Goal: Task Accomplishment & Management: Manage account settings

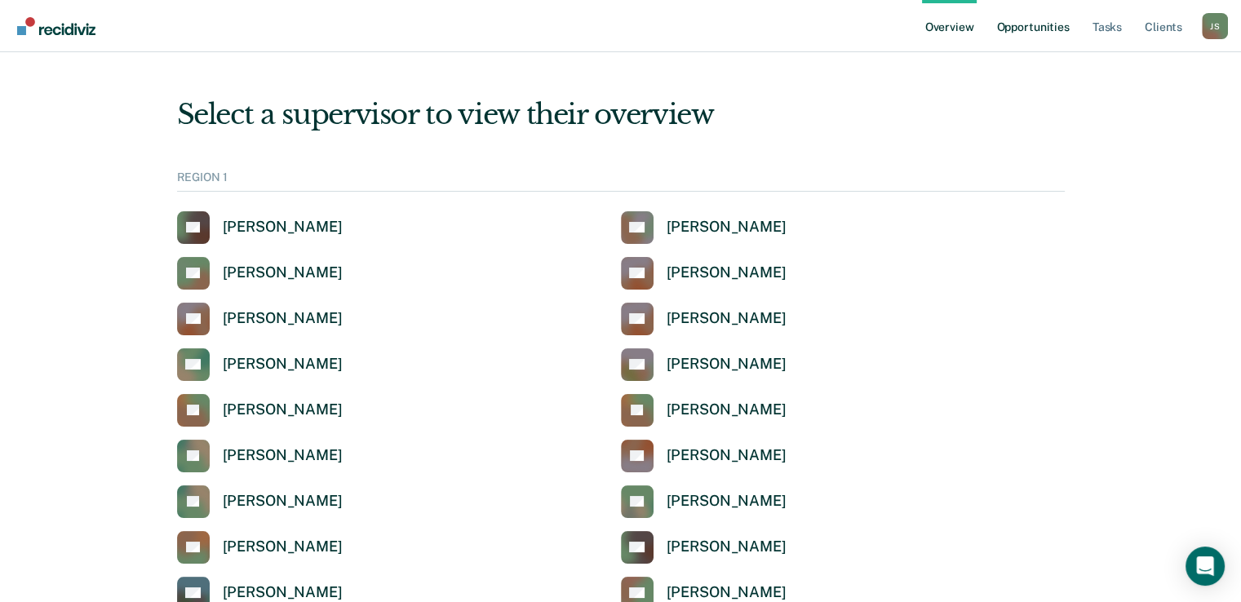
click at [1042, 27] on link "Opportunities" at bounding box center [1032, 26] width 79 height 52
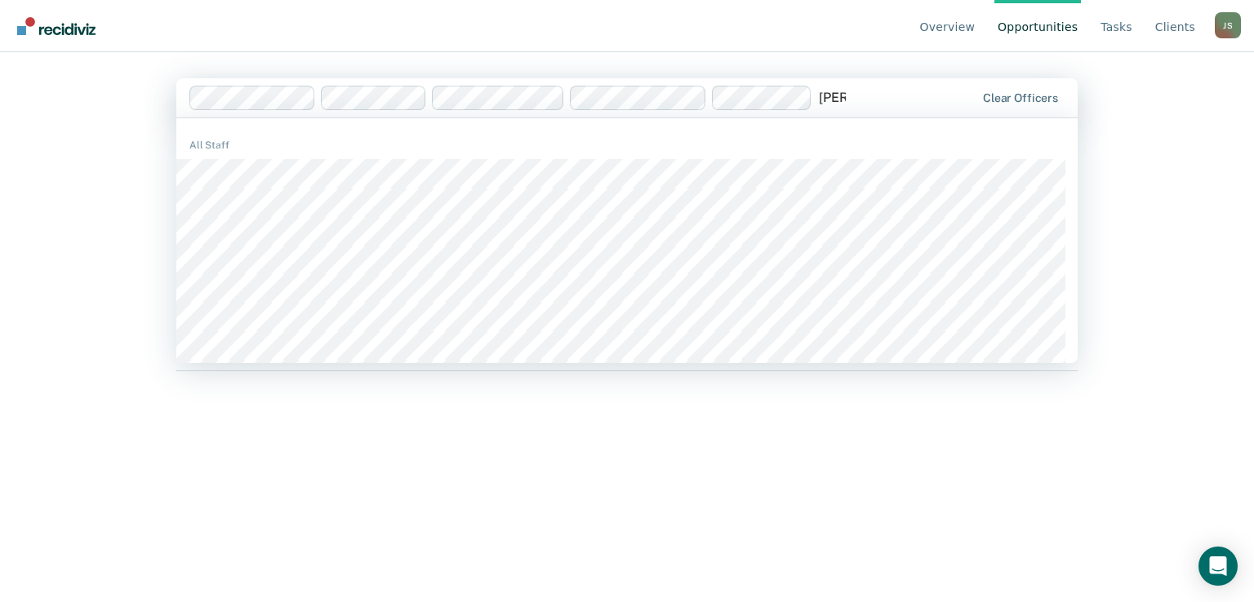
type input "[PERSON_NAME]"
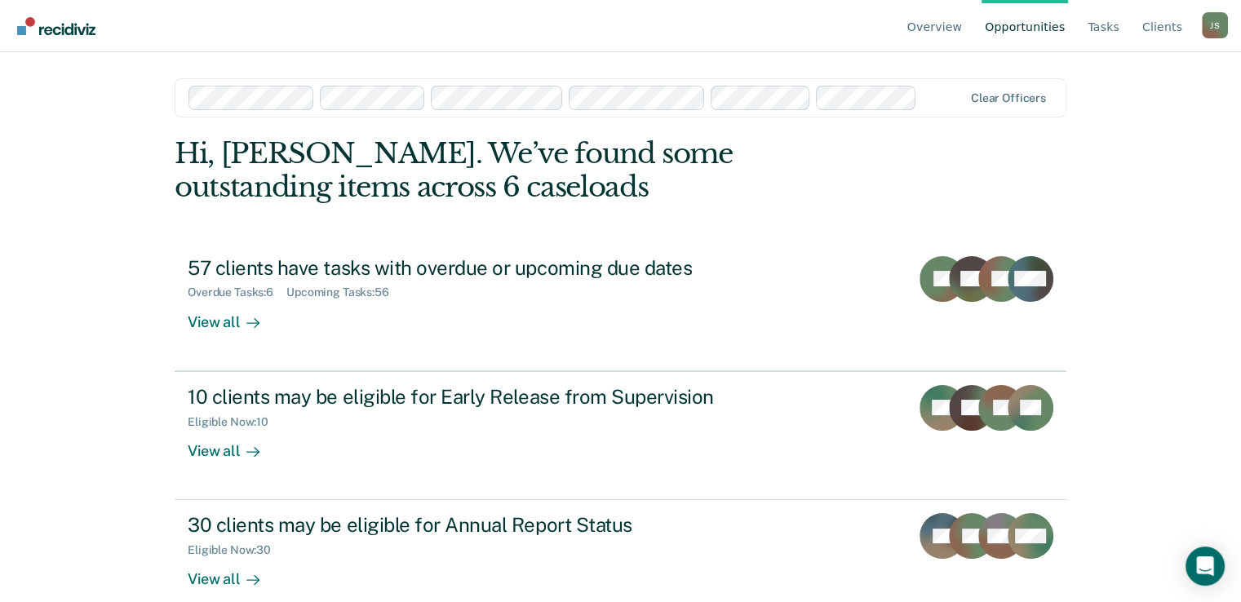
scroll to position [26, 0]
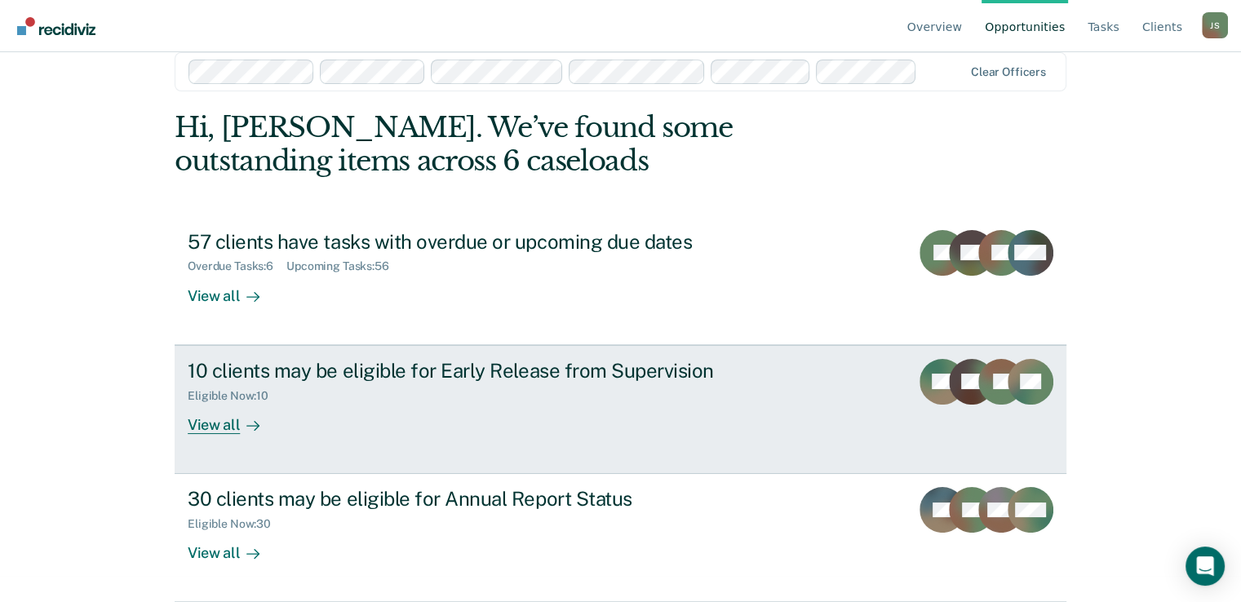
click at [360, 394] on div "Eligible Now : 10" at bounding box center [474, 393] width 573 height 20
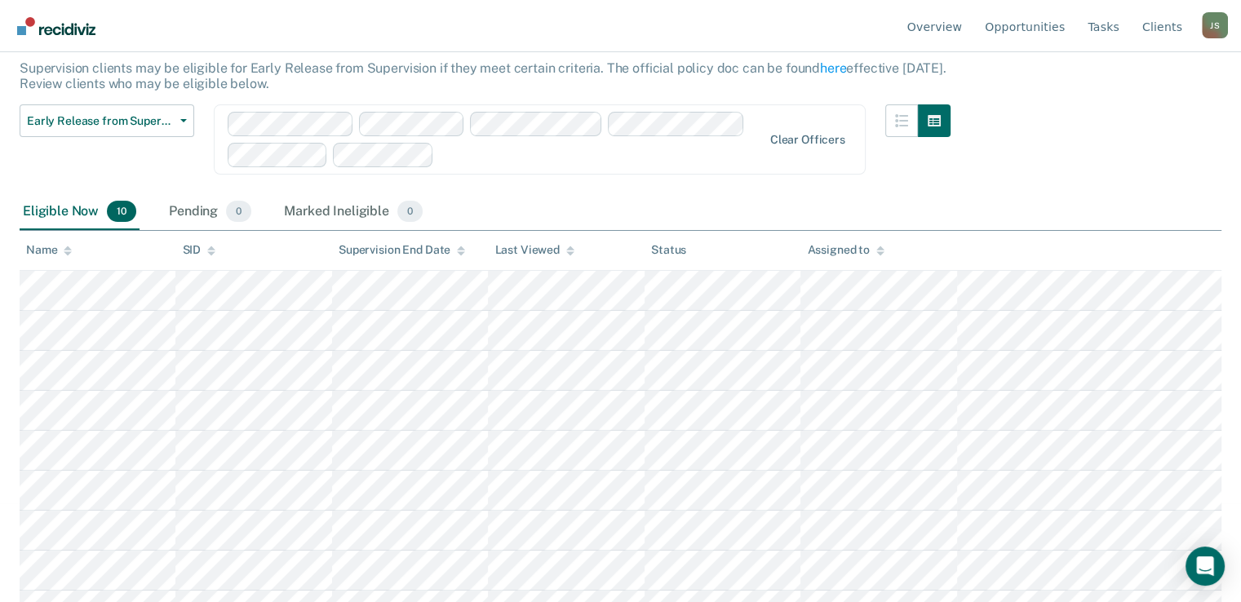
scroll to position [166, 0]
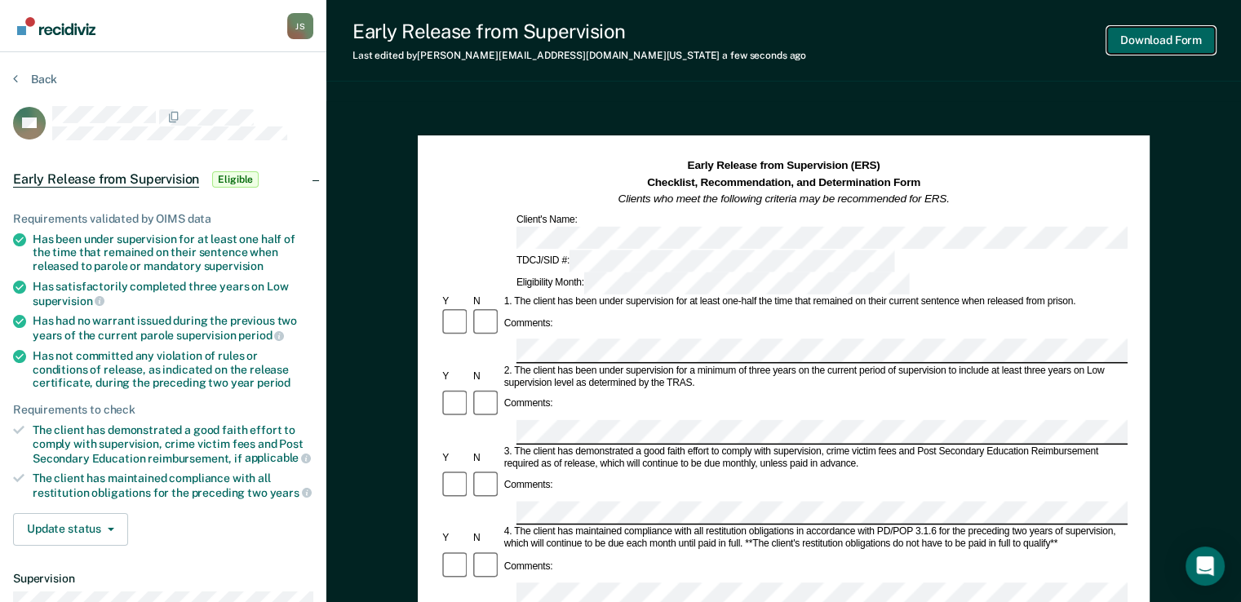
click at [1172, 50] on button "Download Form" at bounding box center [1162, 40] width 108 height 27
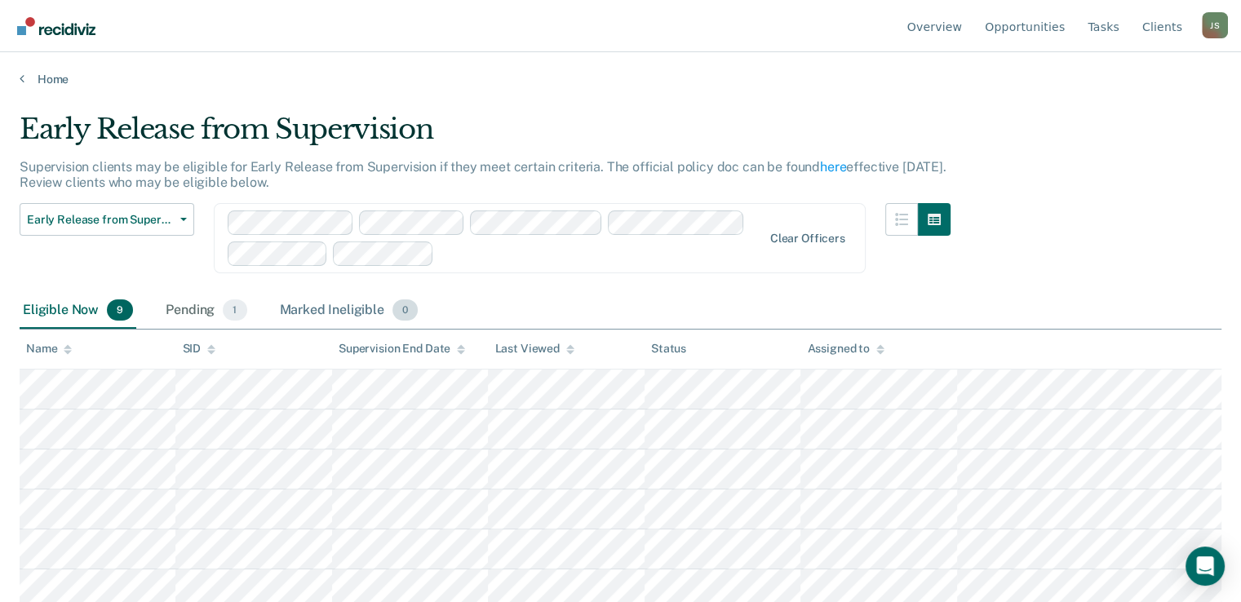
scroll to position [126, 0]
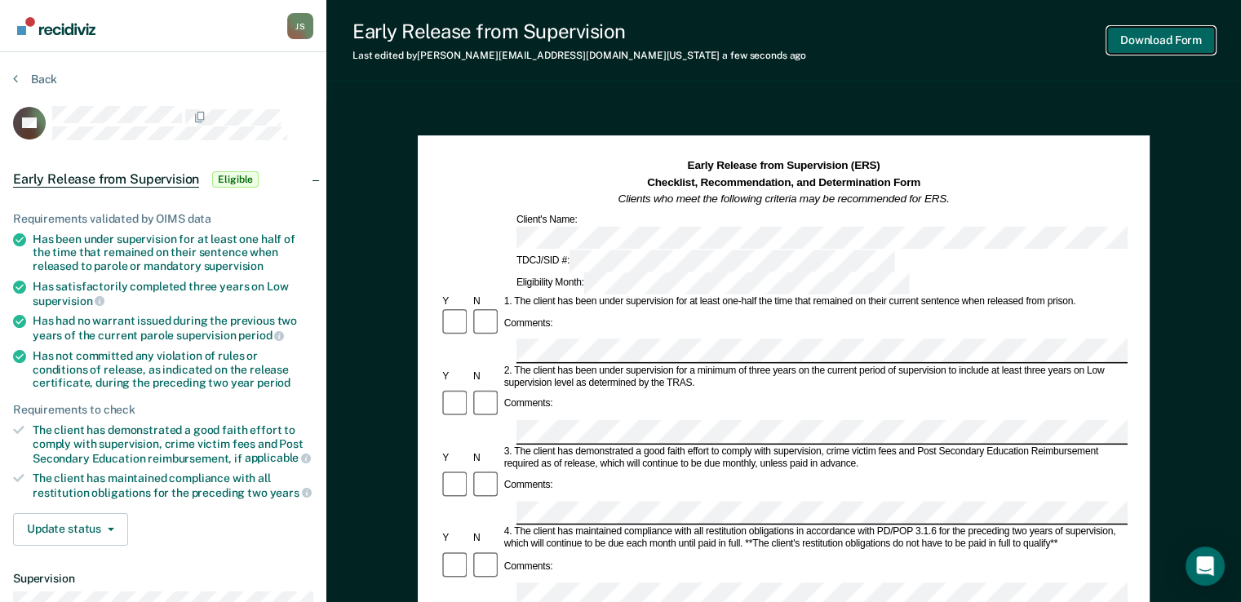
click at [1131, 47] on button "Download Form" at bounding box center [1162, 40] width 108 height 27
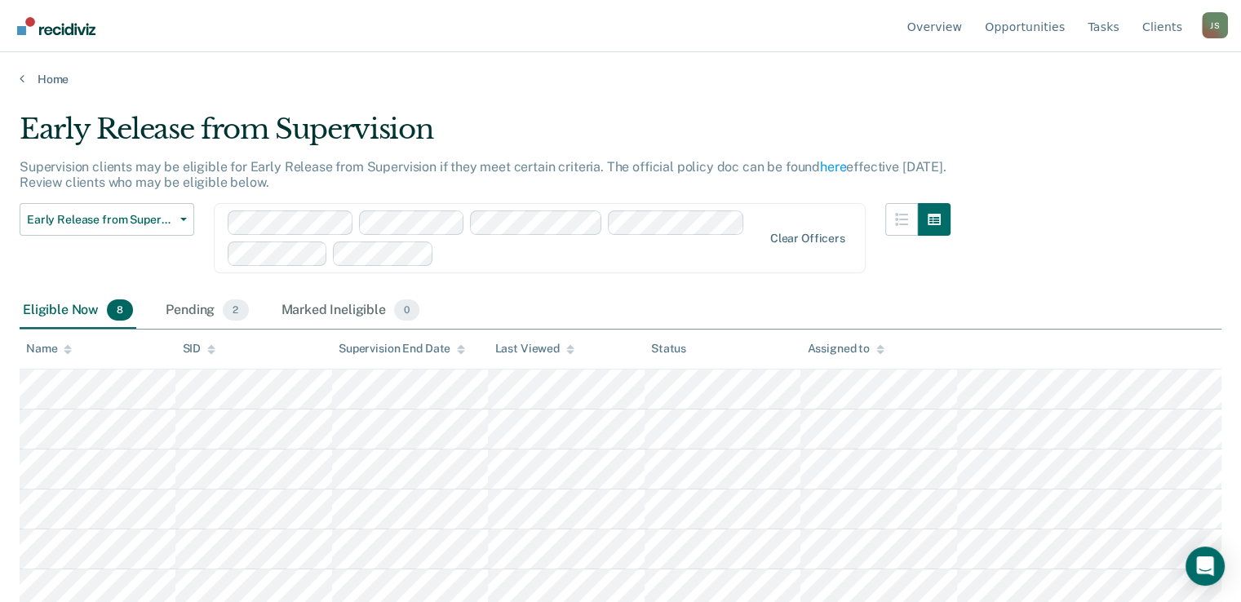
scroll to position [85, 0]
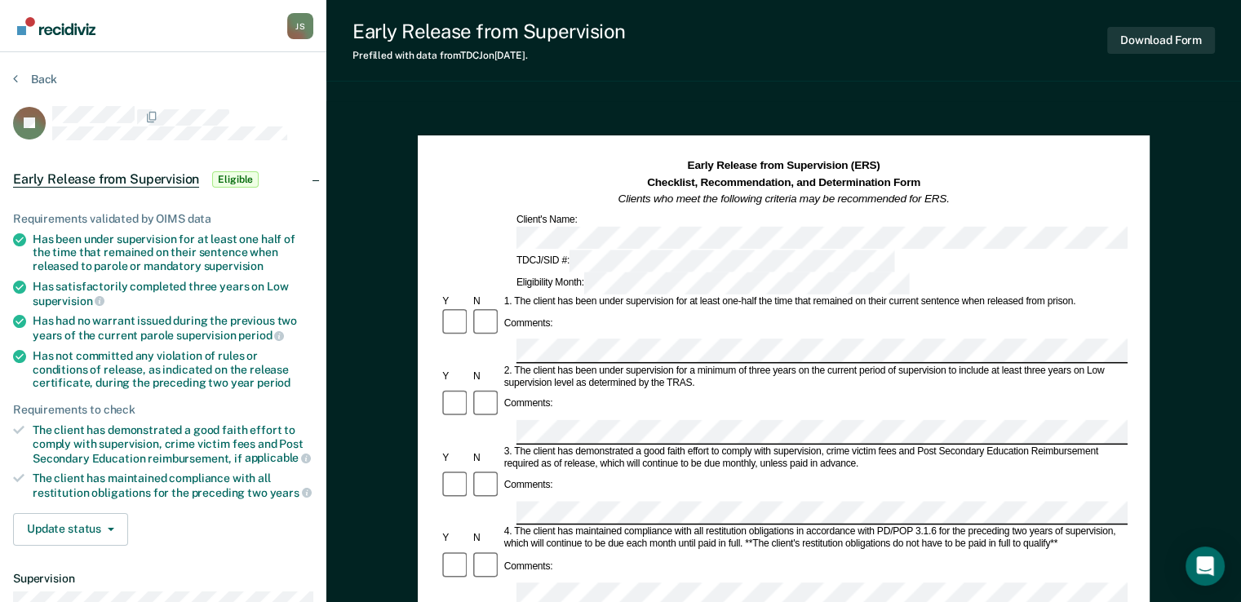
scroll to position [615, 0]
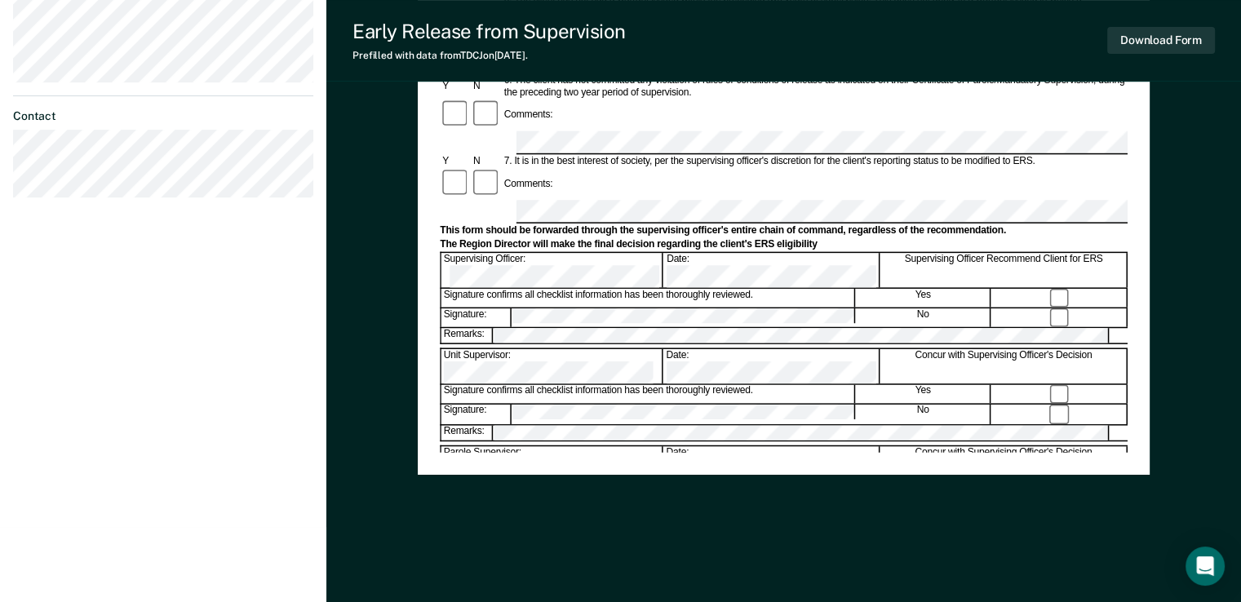
click at [382, 275] on div "Early Release from Supervision (ERS) Checklist, Recommendation, and Determinati…" at bounding box center [783, 45] width 915 height 1116
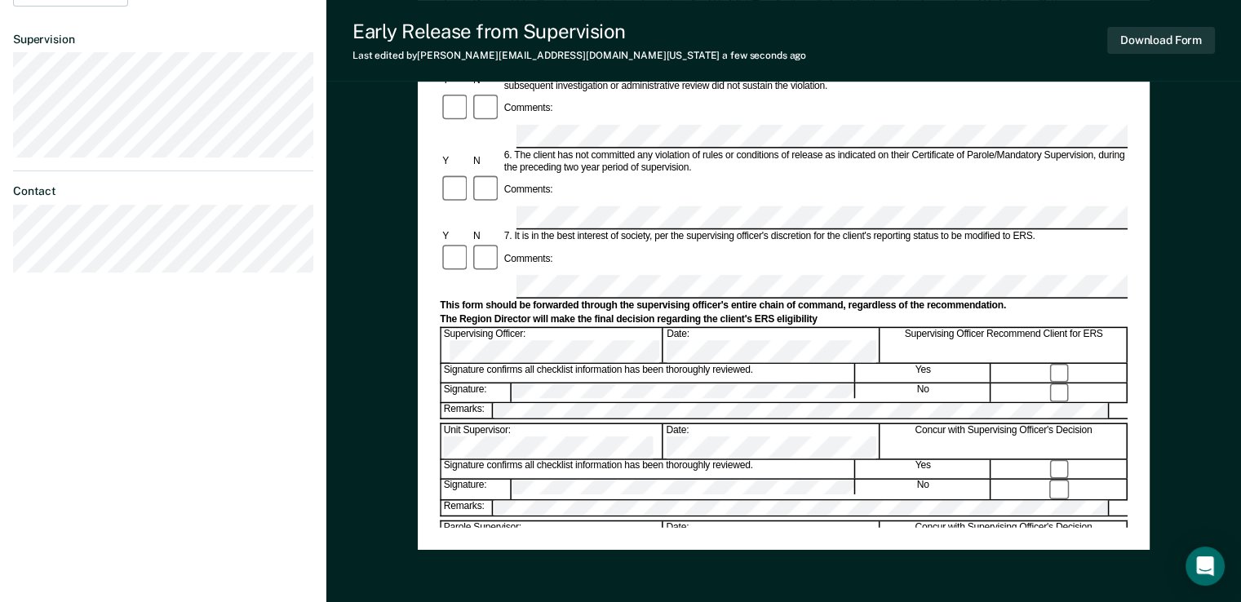
scroll to position [0, 0]
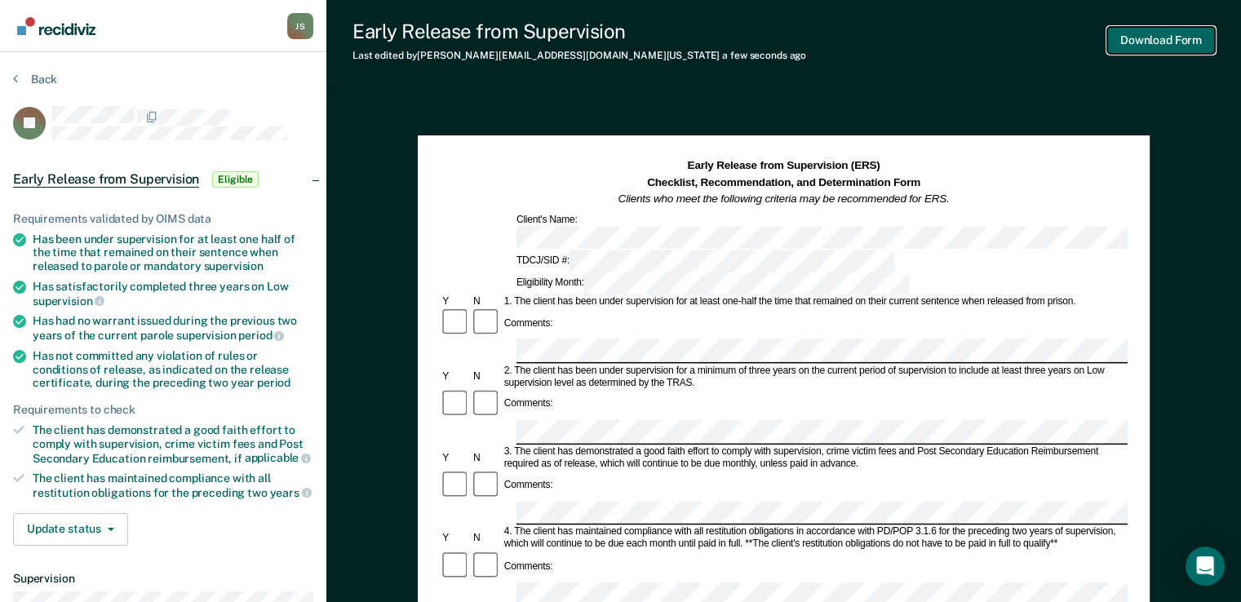
click at [1166, 42] on button "Download Form" at bounding box center [1162, 40] width 108 height 27
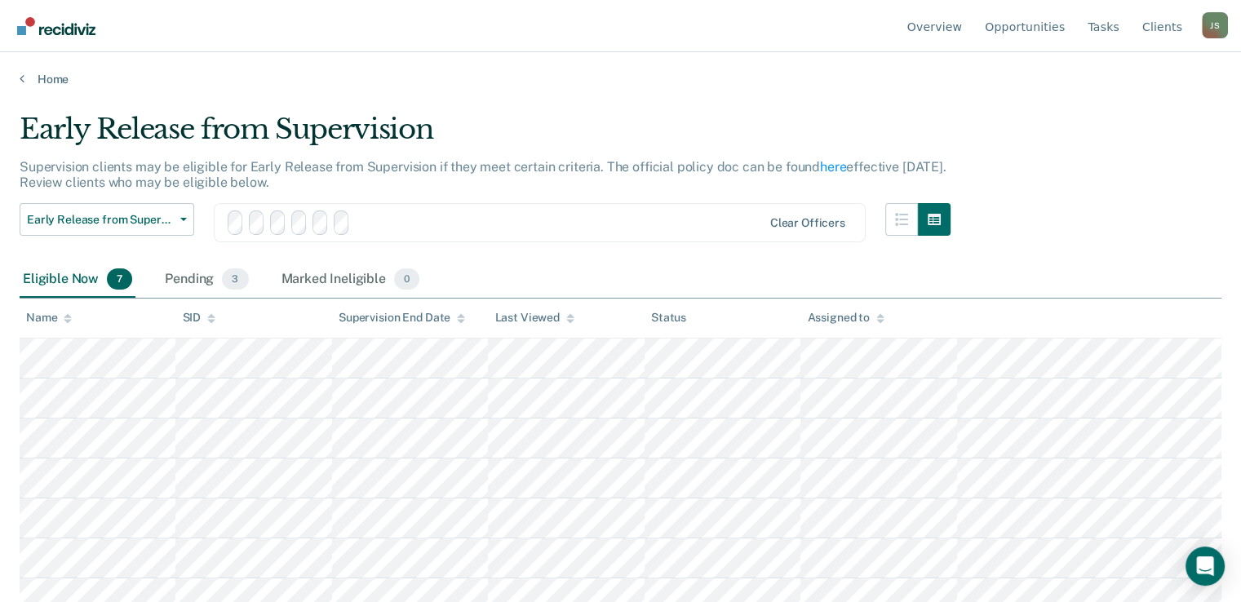
scroll to position [46, 0]
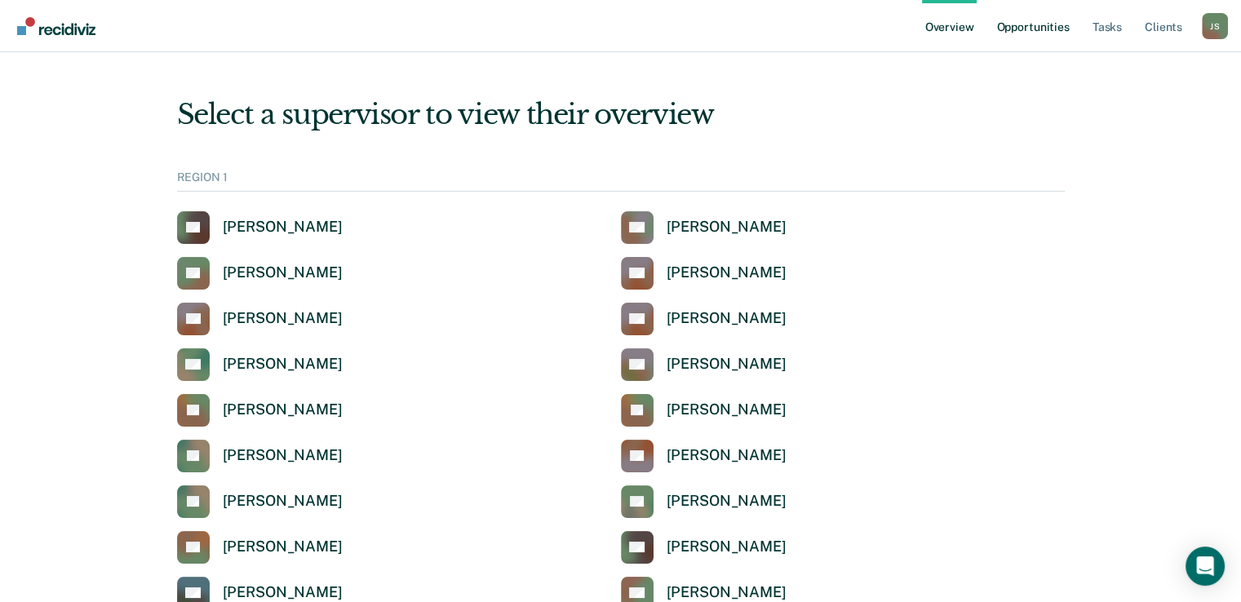
click at [1042, 25] on link "Opportunities" at bounding box center [1032, 26] width 79 height 52
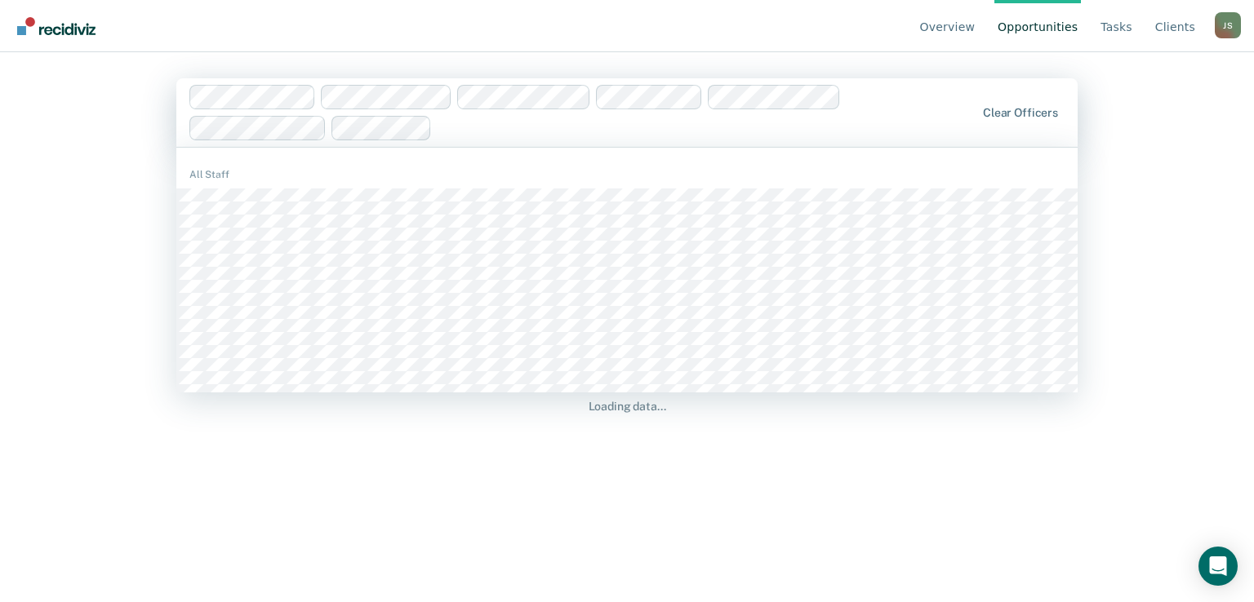
click at [521, 128] on div at bounding box center [706, 127] width 536 height 19
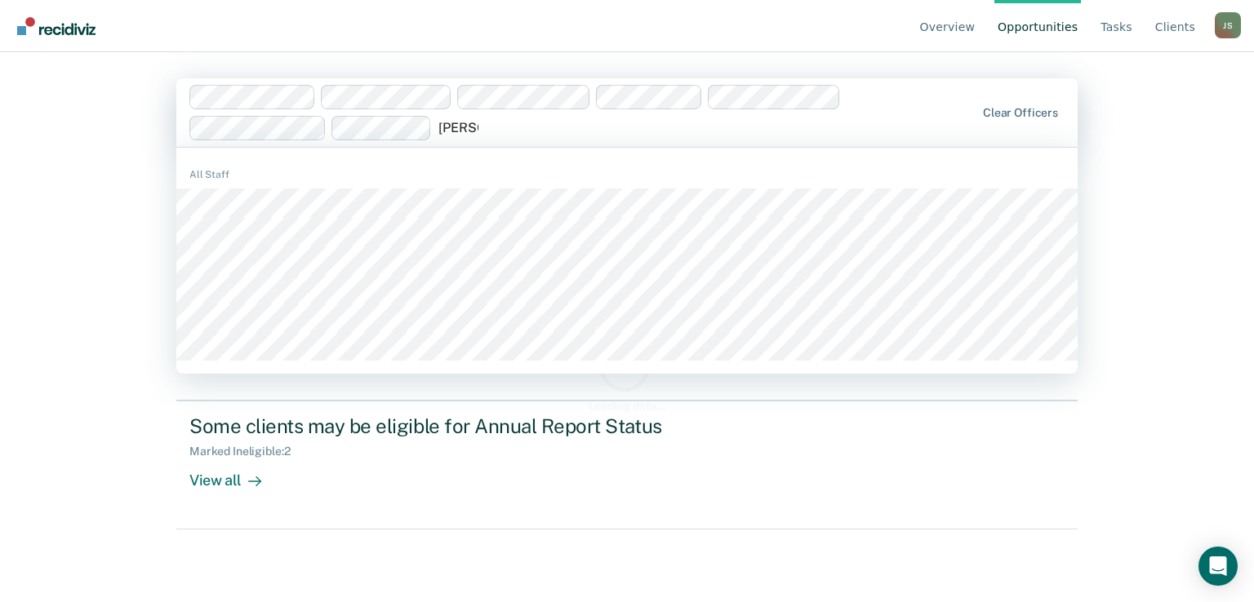
type input "[PERSON_NAME]"
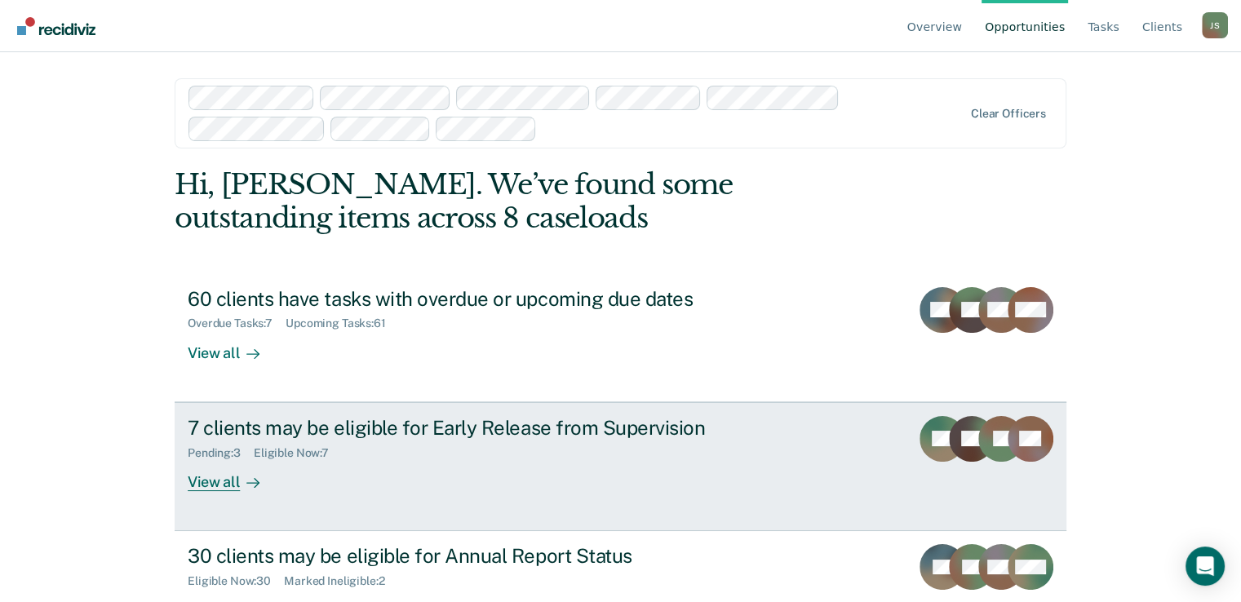
click at [472, 452] on div "Pending : 3 Eligible Now : 7" at bounding box center [474, 450] width 573 height 20
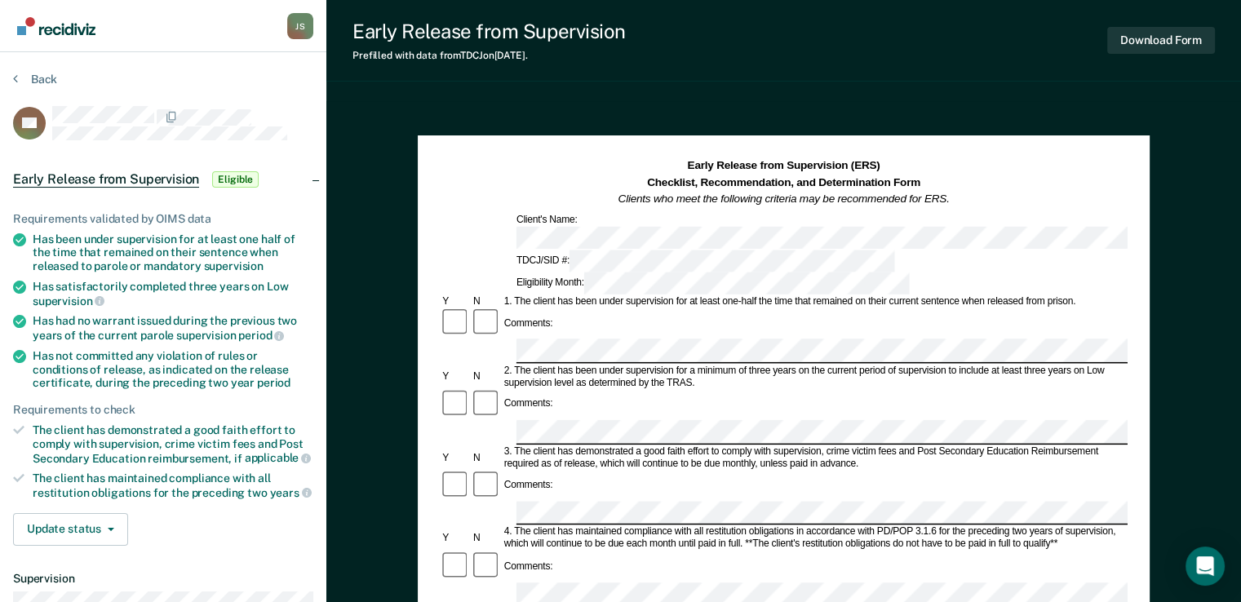
scroll to position [615, 0]
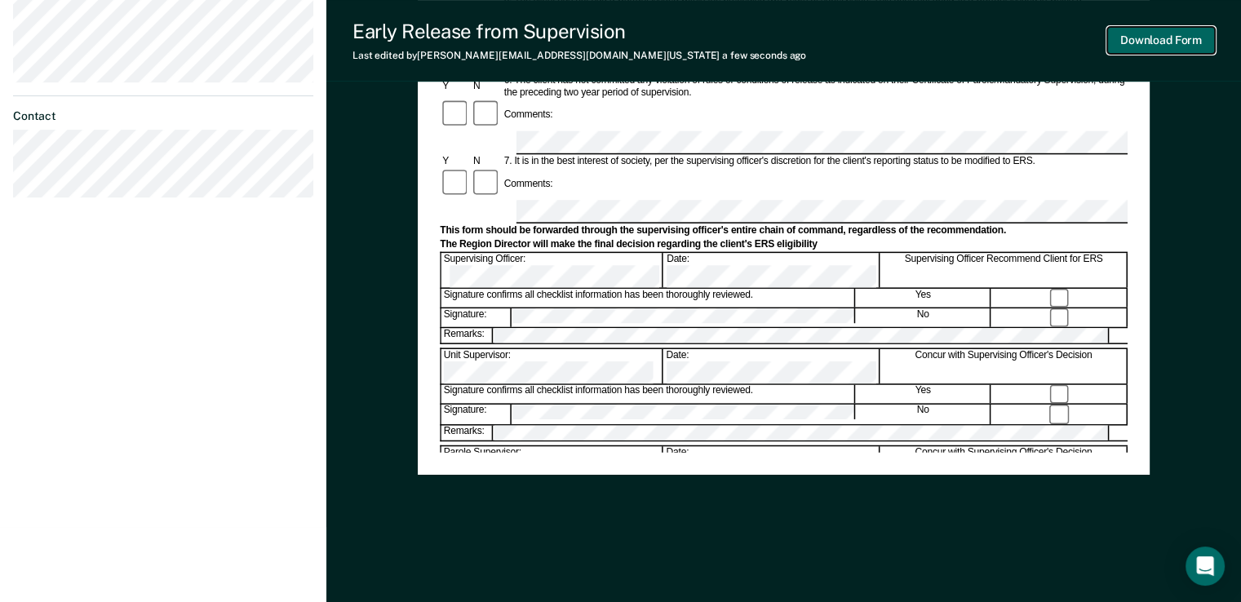
click at [1169, 43] on button "Download Form" at bounding box center [1162, 40] width 108 height 27
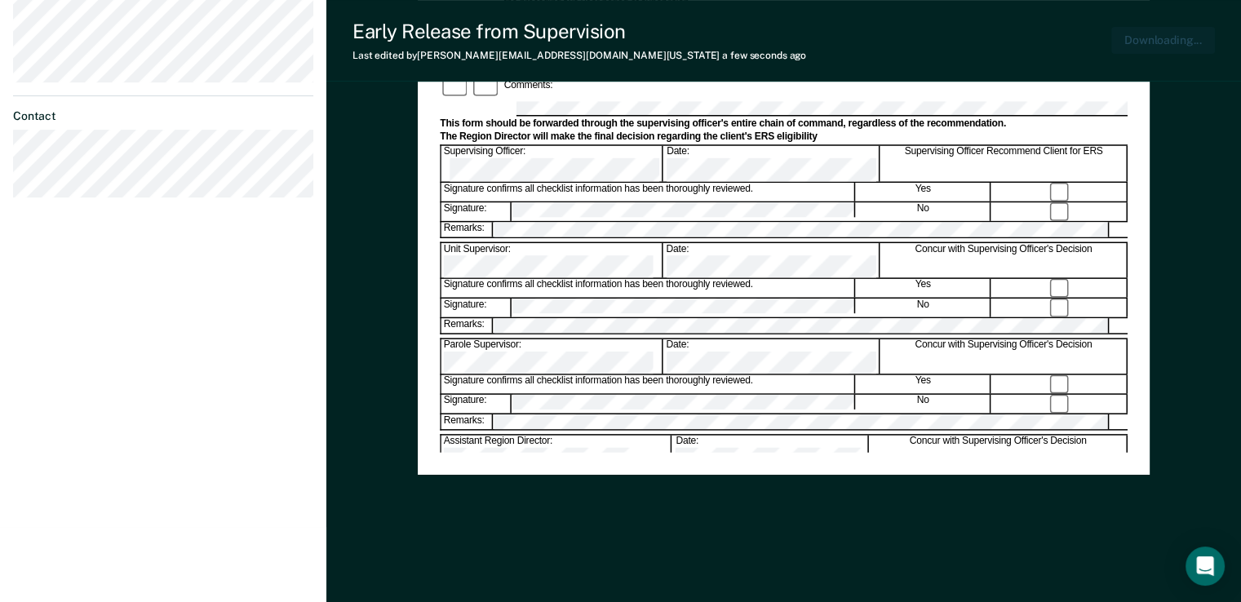
scroll to position [0, 0]
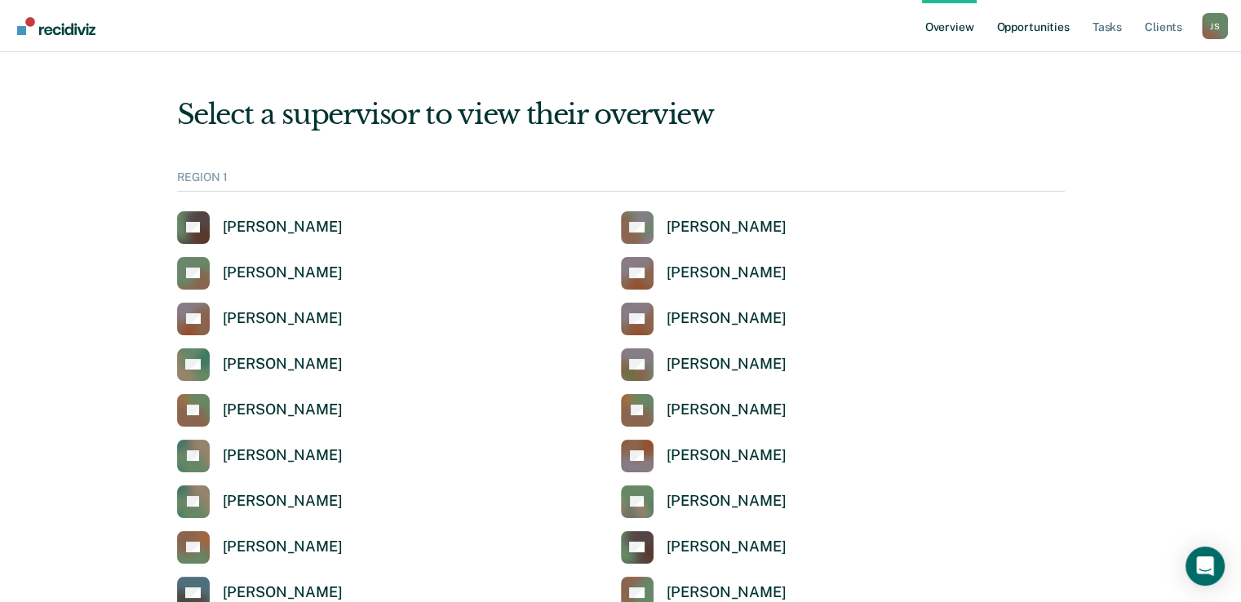
click at [1038, 21] on link "Opportunities" at bounding box center [1032, 26] width 79 height 52
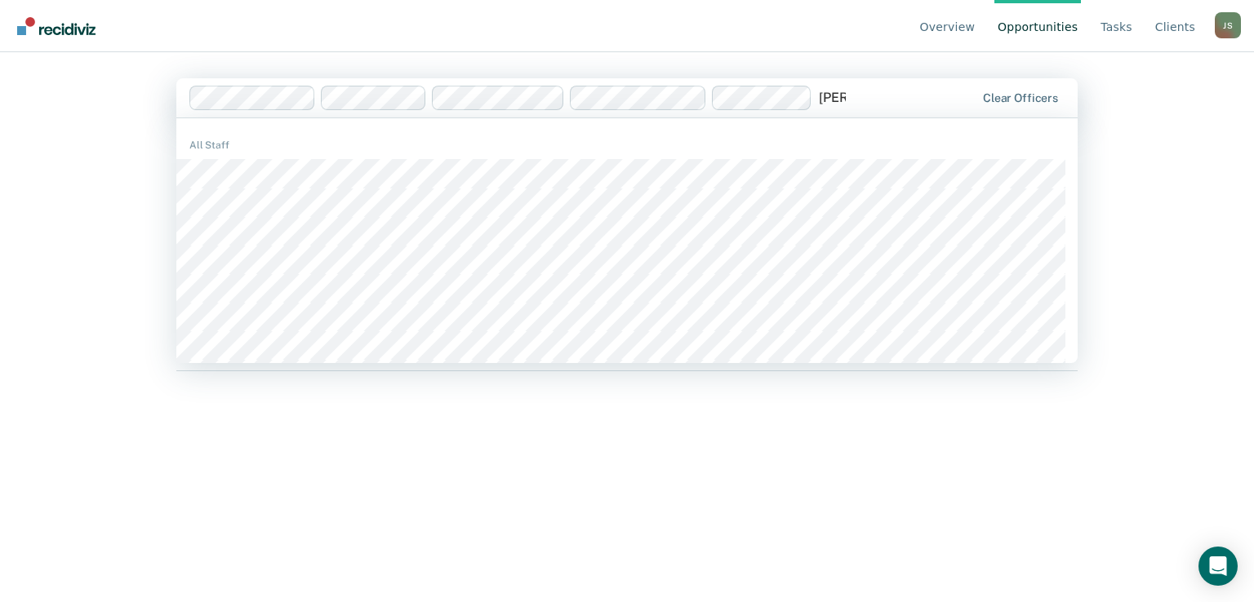
type input "[PERSON_NAME]"
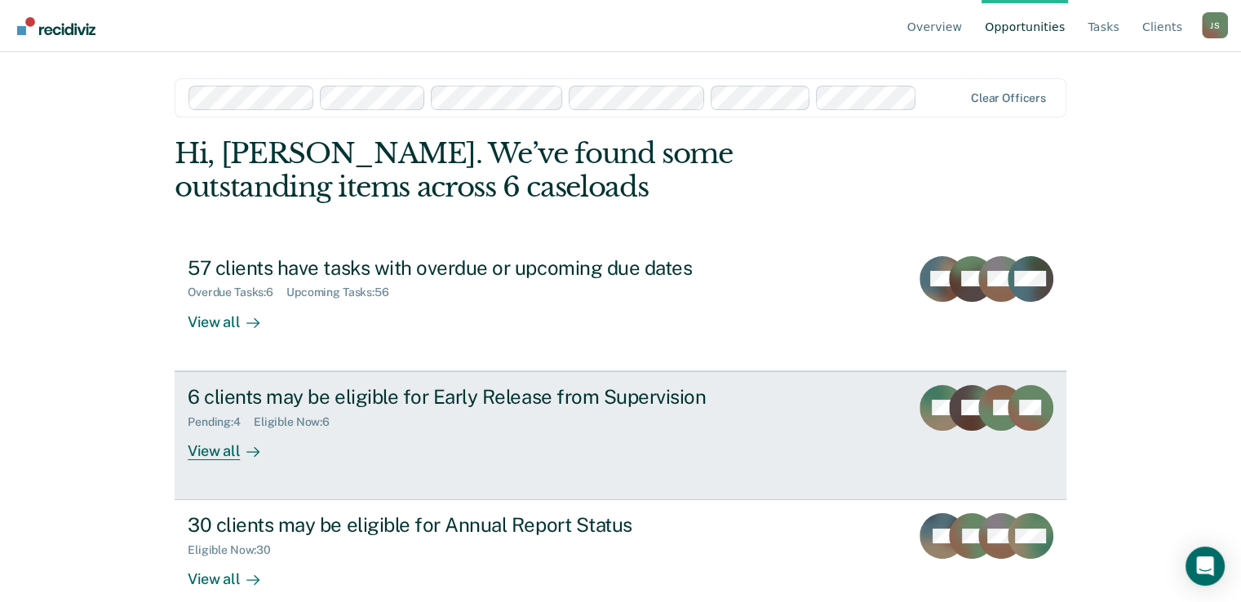
click at [588, 451] on div "6 clients may be eligible for Early Release from Supervision Pending : 4 Eligib…" at bounding box center [494, 422] width 612 height 75
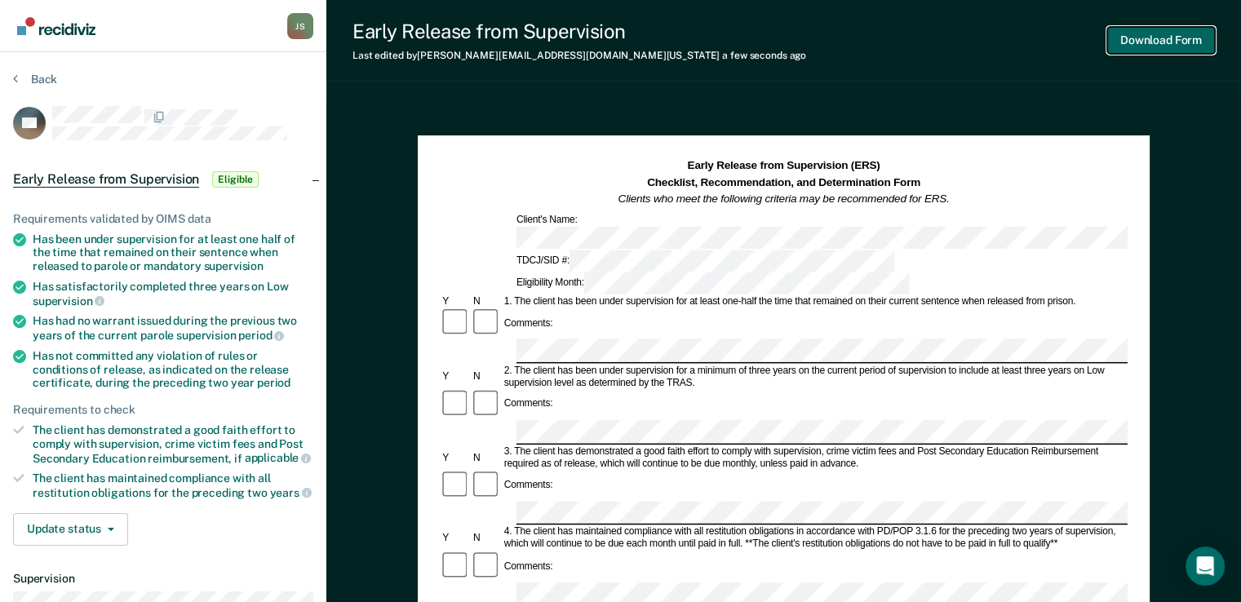
click at [1174, 38] on button "Download Form" at bounding box center [1162, 40] width 108 height 27
click at [1176, 33] on button "Download Form" at bounding box center [1162, 40] width 108 height 27
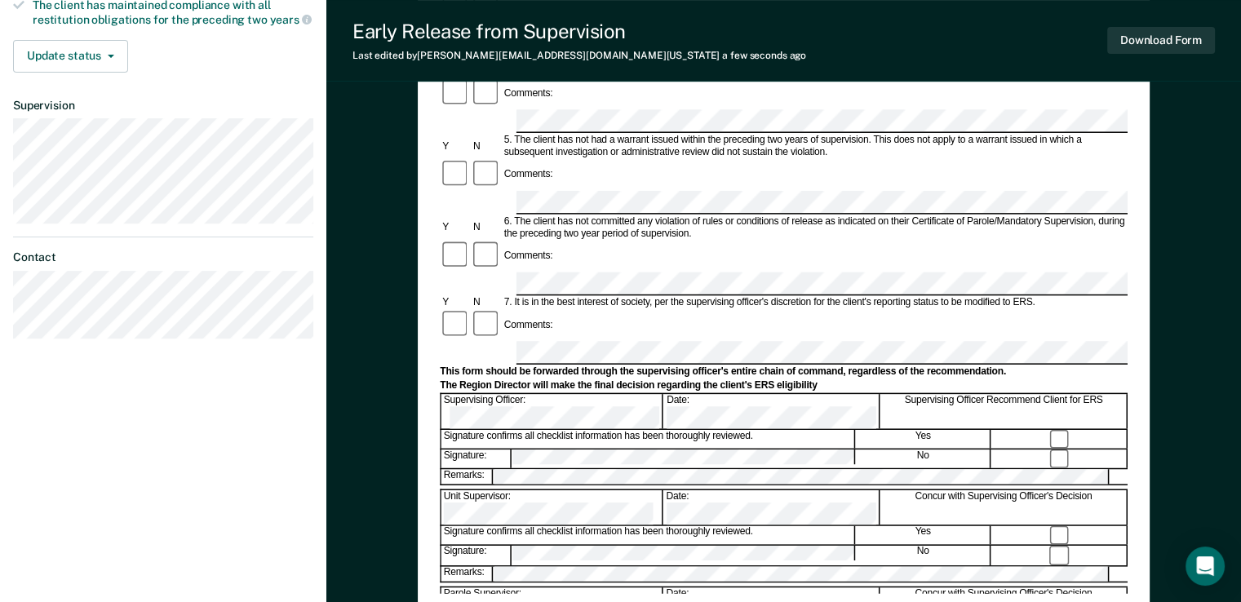
scroll to position [69, 0]
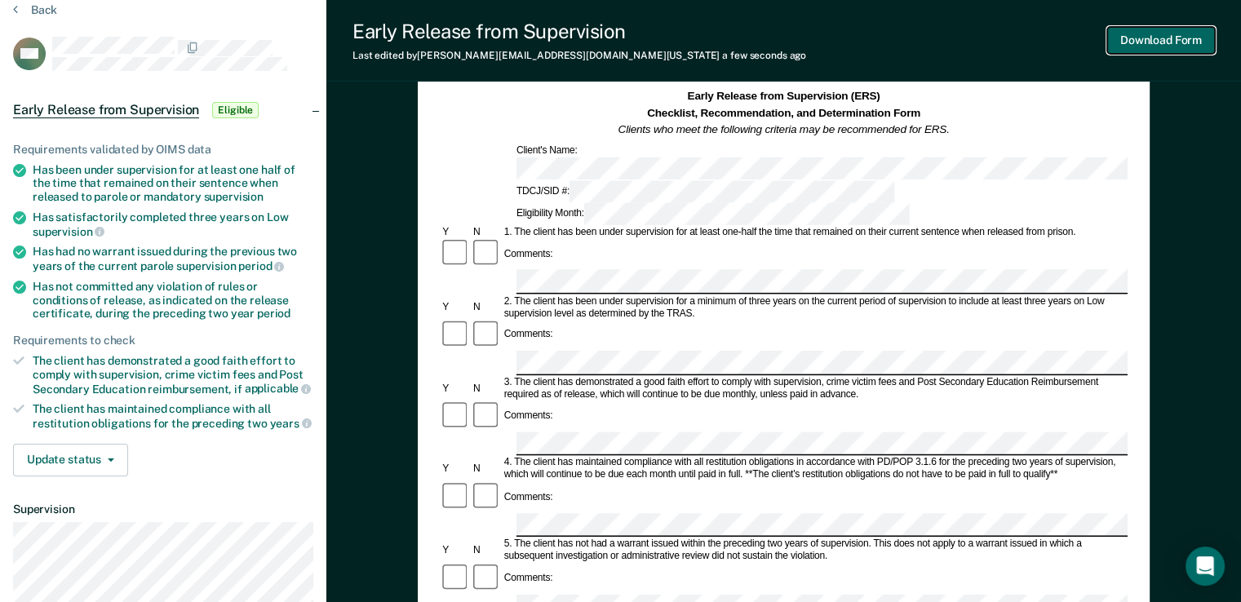
click at [1165, 42] on button "Download Form" at bounding box center [1162, 40] width 108 height 27
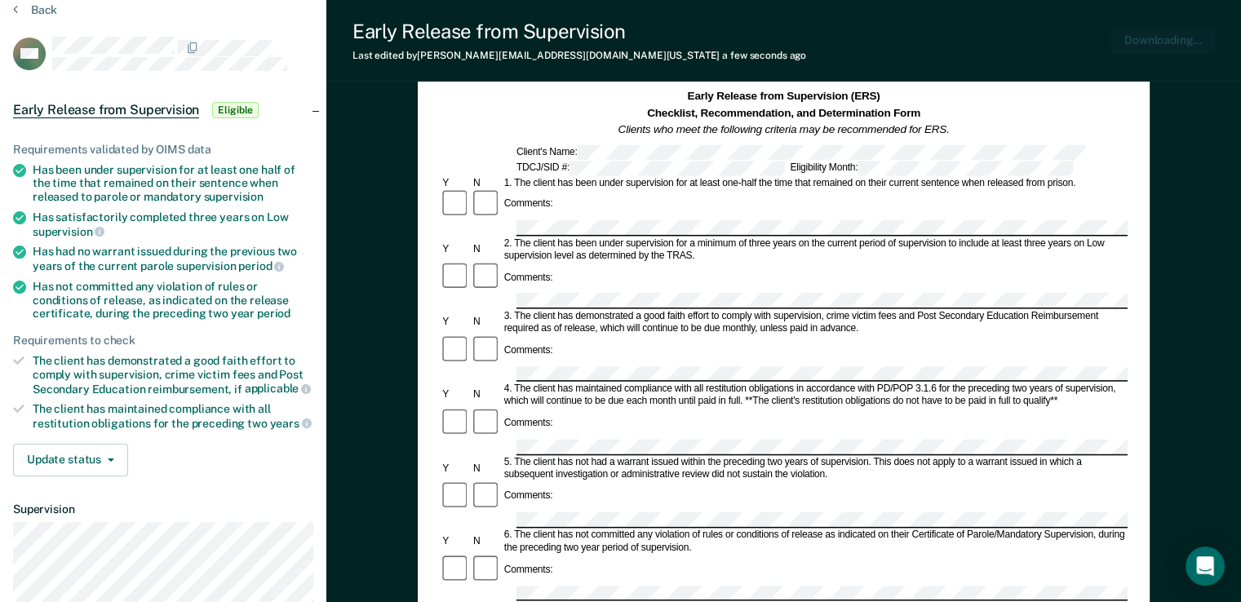
scroll to position [0, 0]
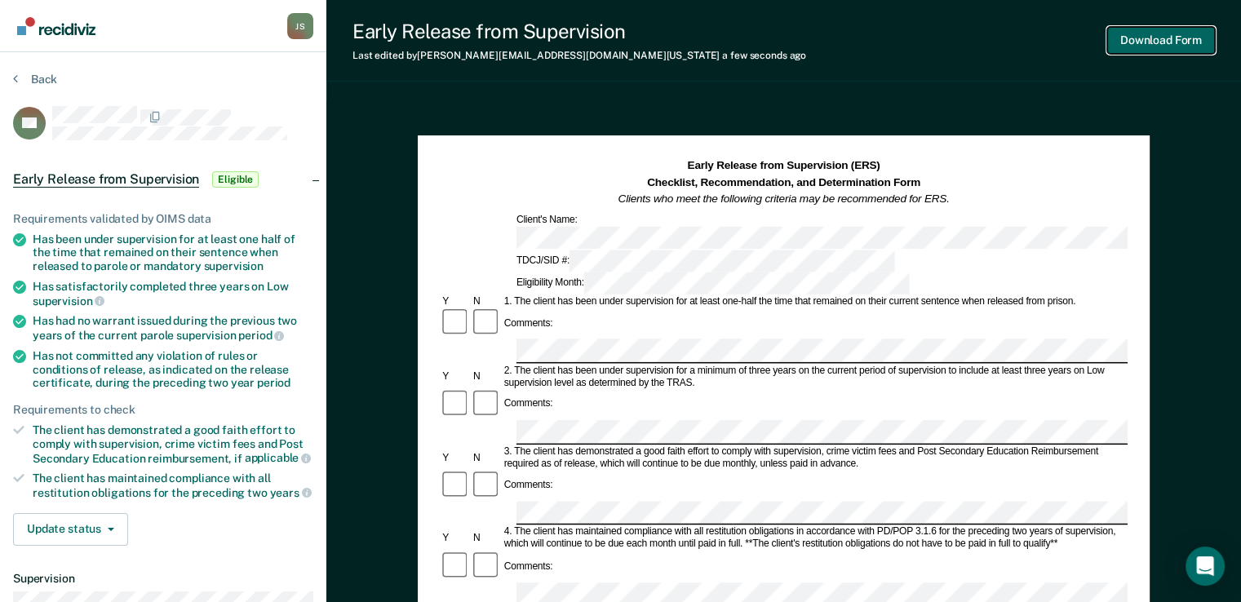
click at [1153, 28] on button "Download Form" at bounding box center [1162, 40] width 108 height 27
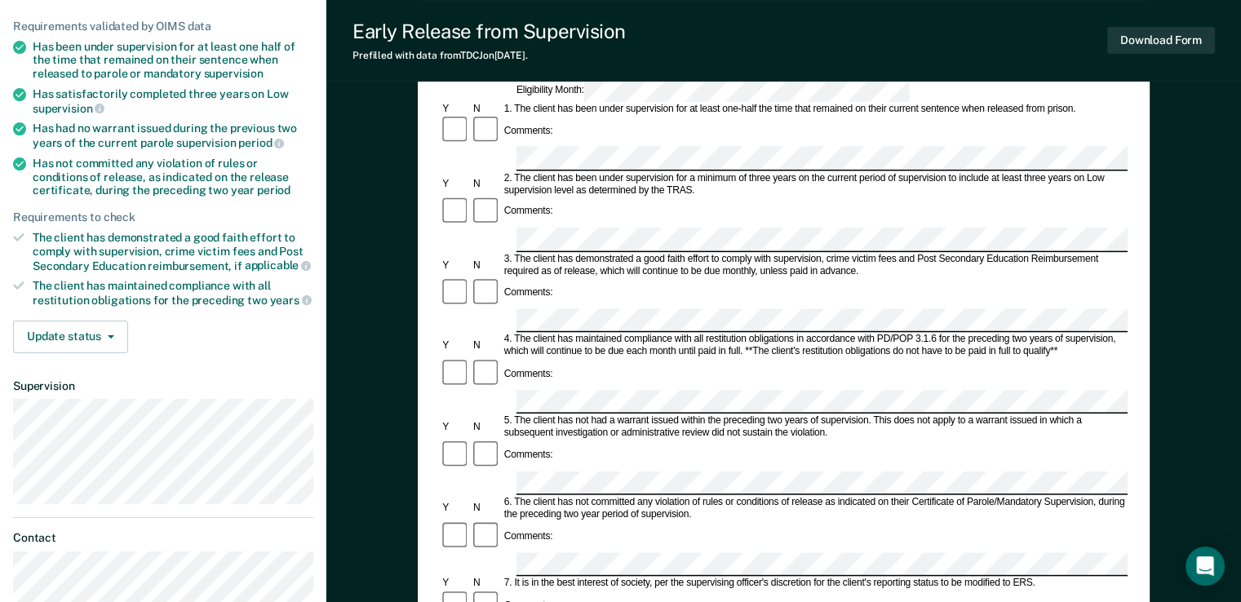
scroll to position [424, 0]
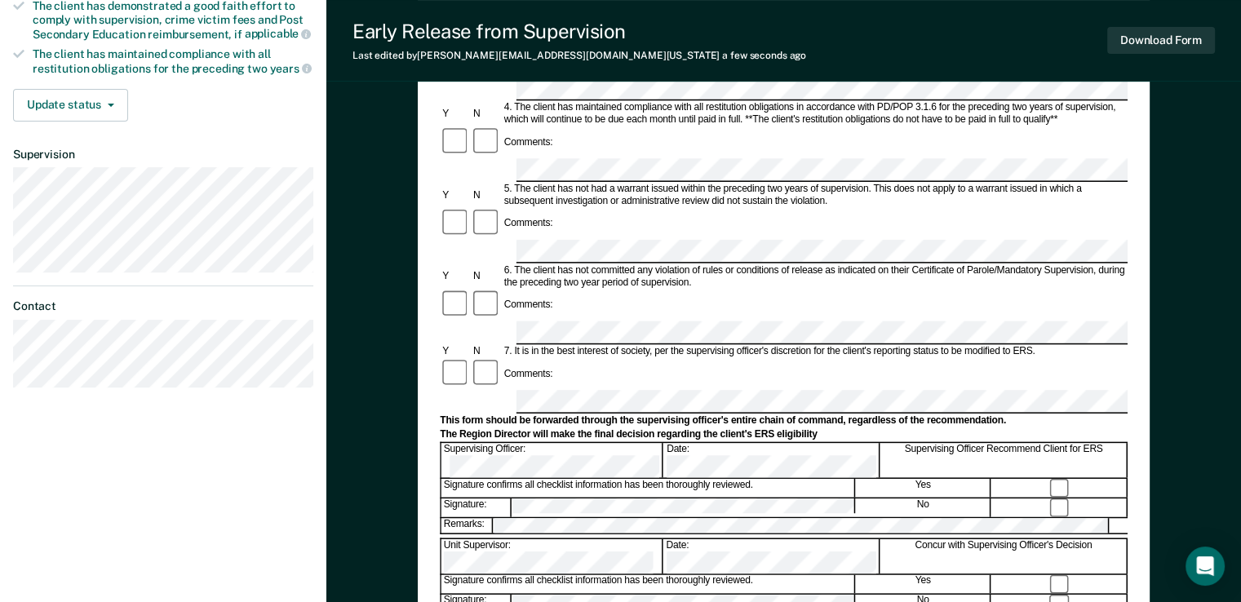
click at [1061, 540] on div "Concur with Supervising Officer's Decision" at bounding box center [1004, 557] width 247 height 34
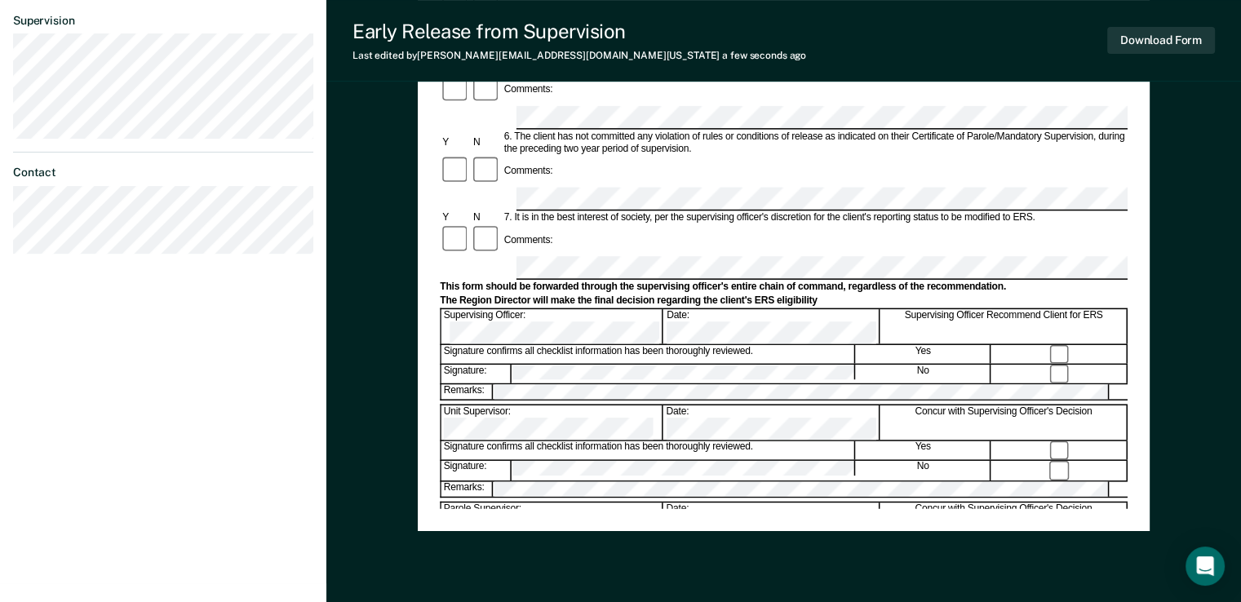
scroll to position [0, 0]
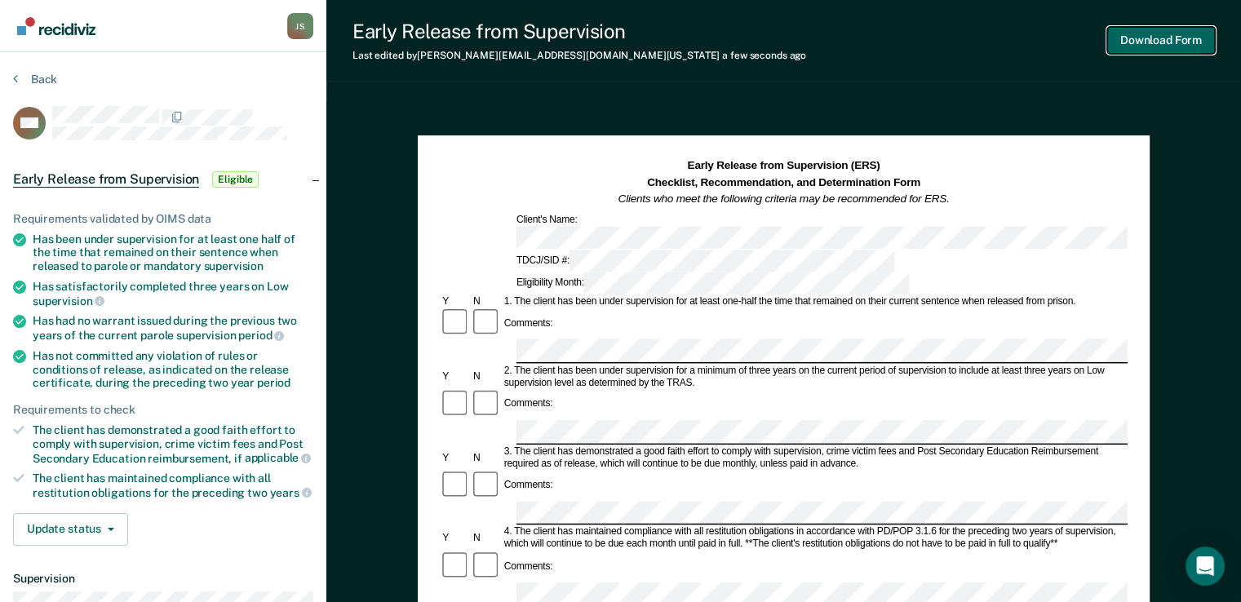
click at [1151, 53] on button "Download Form" at bounding box center [1162, 40] width 108 height 27
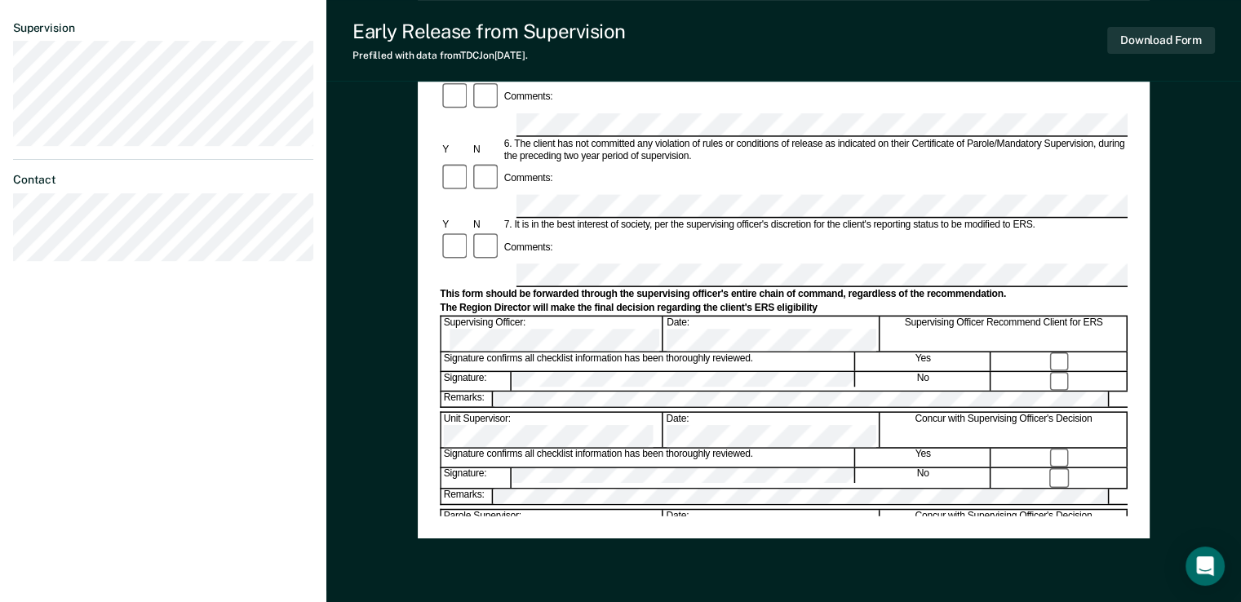
scroll to position [615, 0]
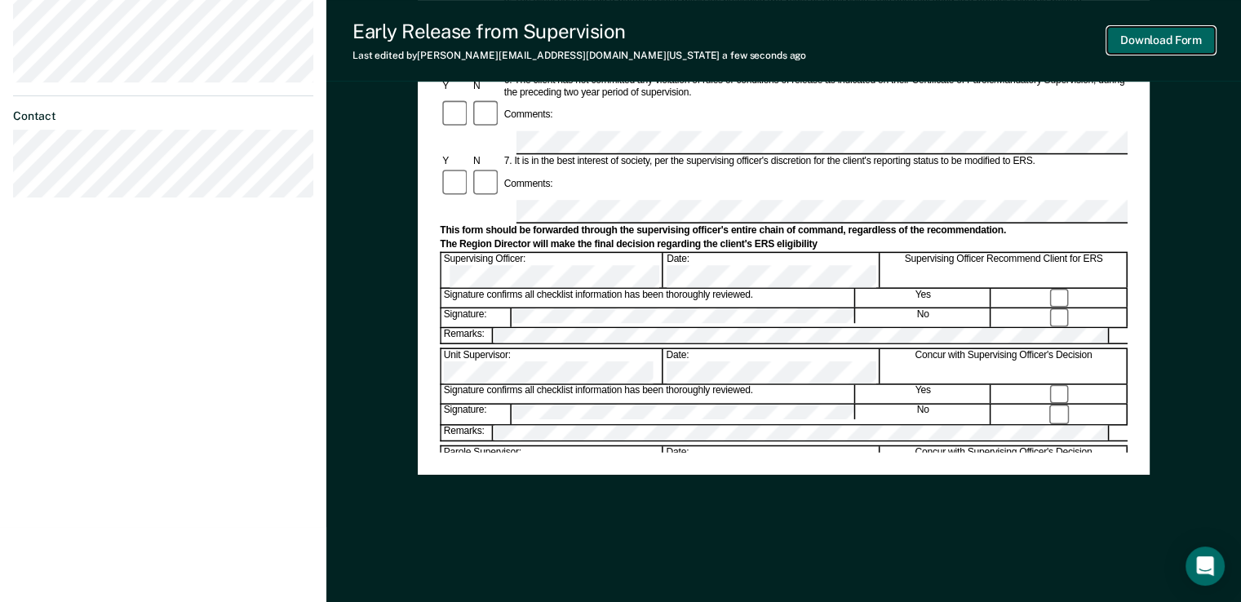
click at [1161, 37] on button "Download Form" at bounding box center [1162, 40] width 108 height 27
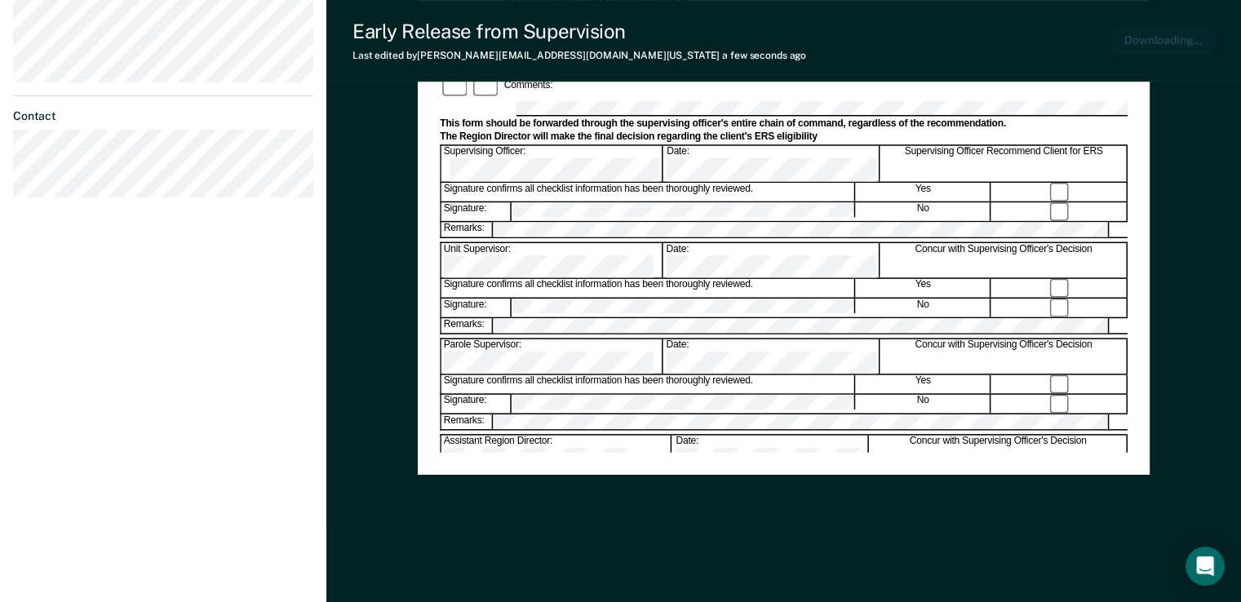
scroll to position [0, 0]
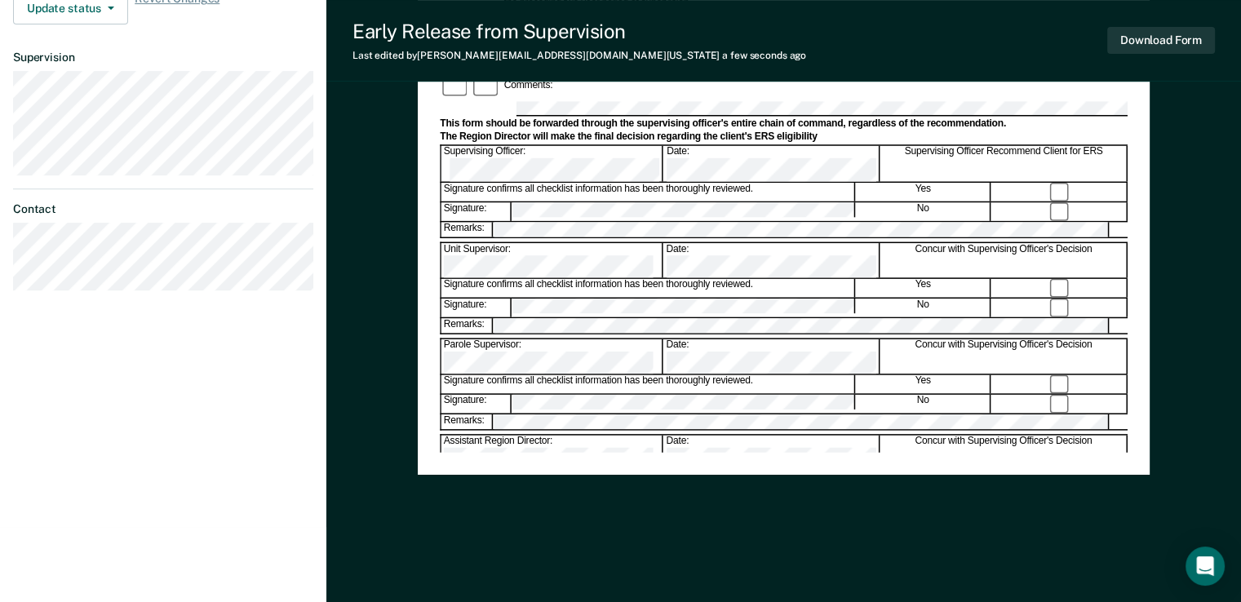
click at [1073, 99] on form "Early Release from Supervision (ERS) Checklist, Recommendation, and Determinati…" at bounding box center [784, 89] width 688 height 1093
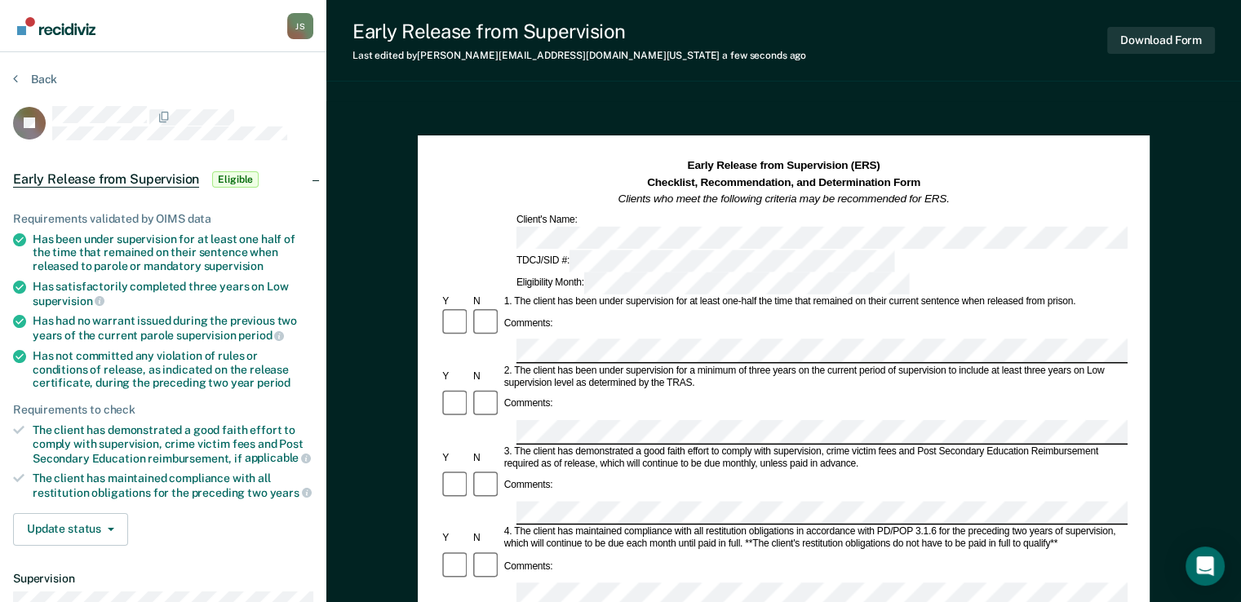
click at [597, 389] on div "Comments:" at bounding box center [784, 405] width 688 height 32
click at [1166, 36] on button "Download Form" at bounding box center [1162, 40] width 108 height 27
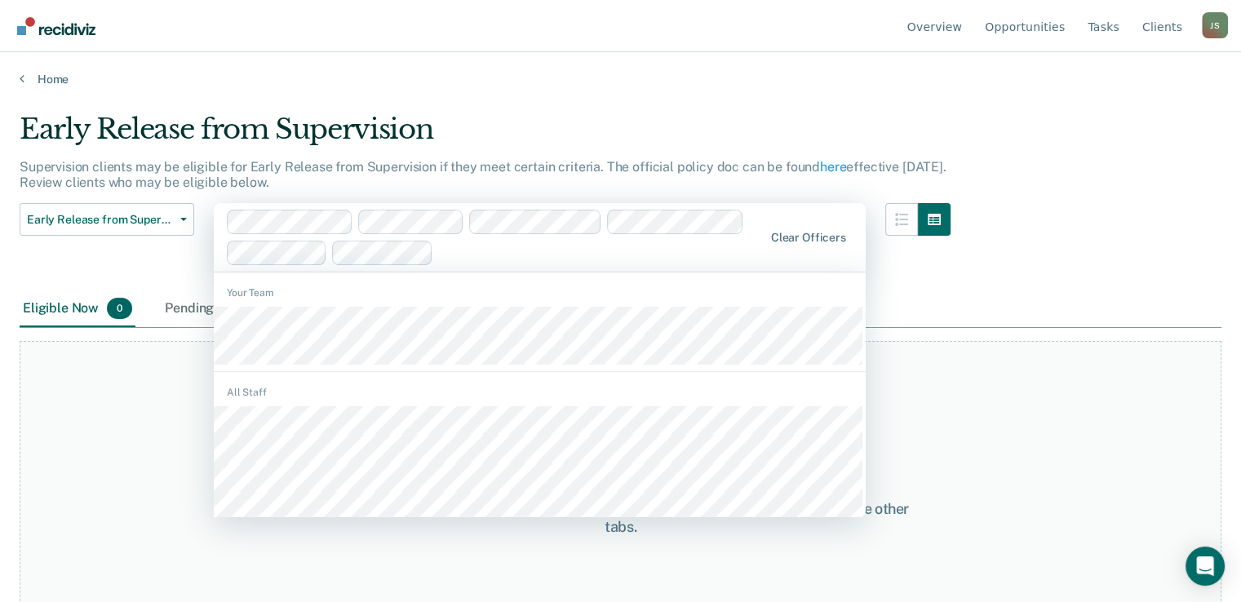
click at [490, 250] on div at bounding box center [601, 252] width 322 height 19
type input "E"
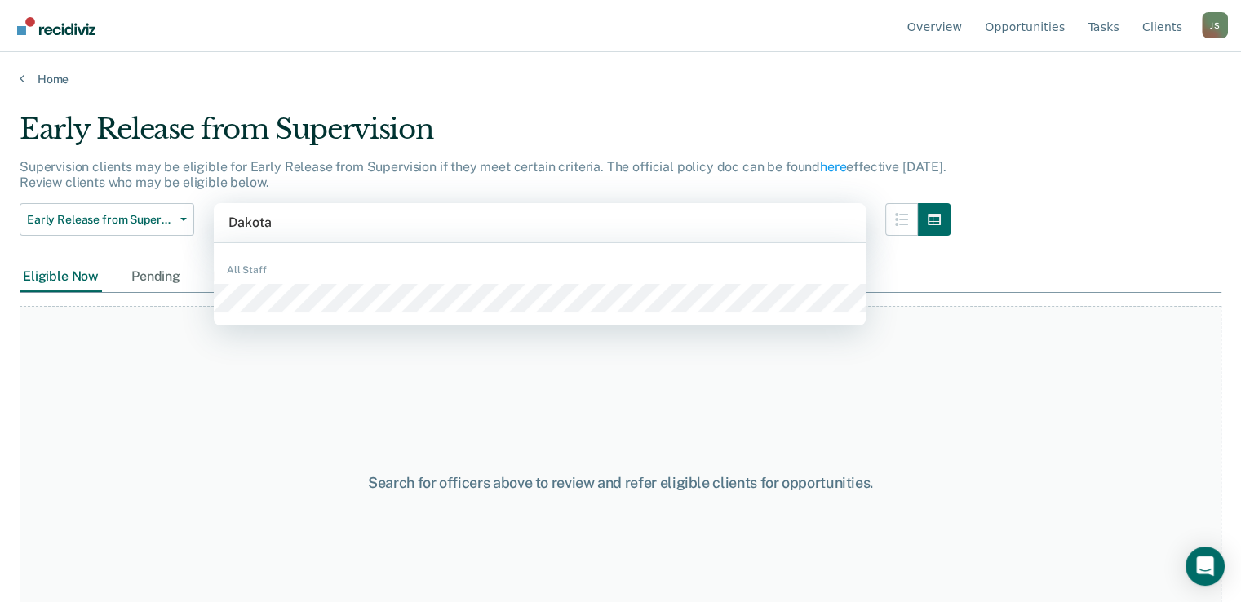
type input "Dakota"
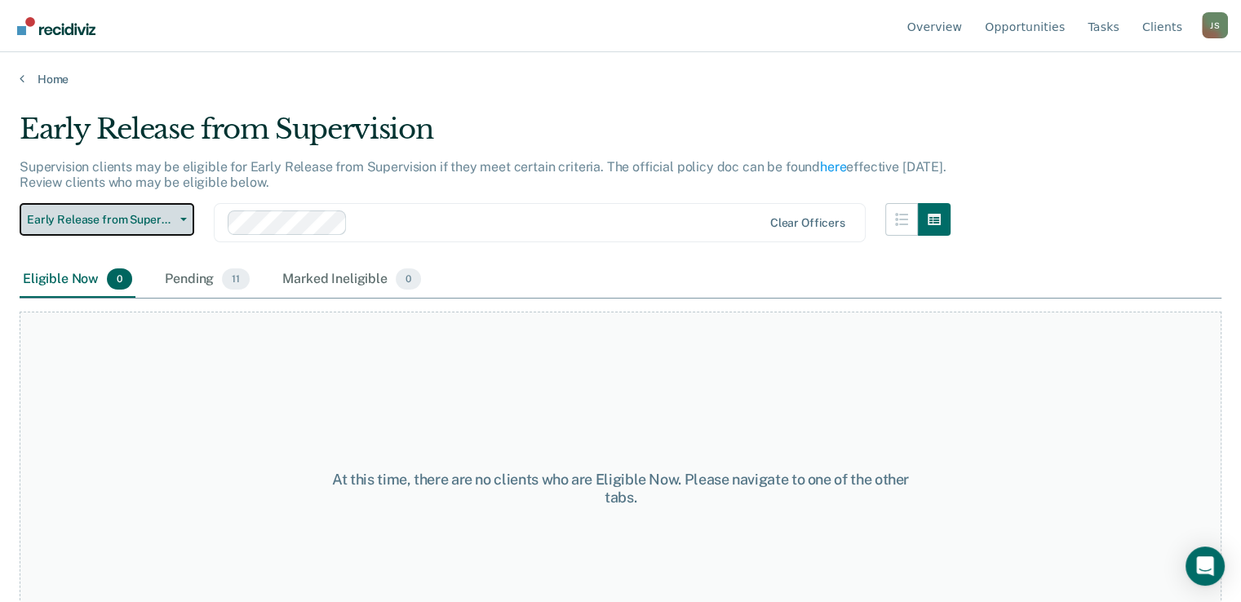
click at [167, 222] on span "Early Release from Supervision" at bounding box center [100, 220] width 147 height 14
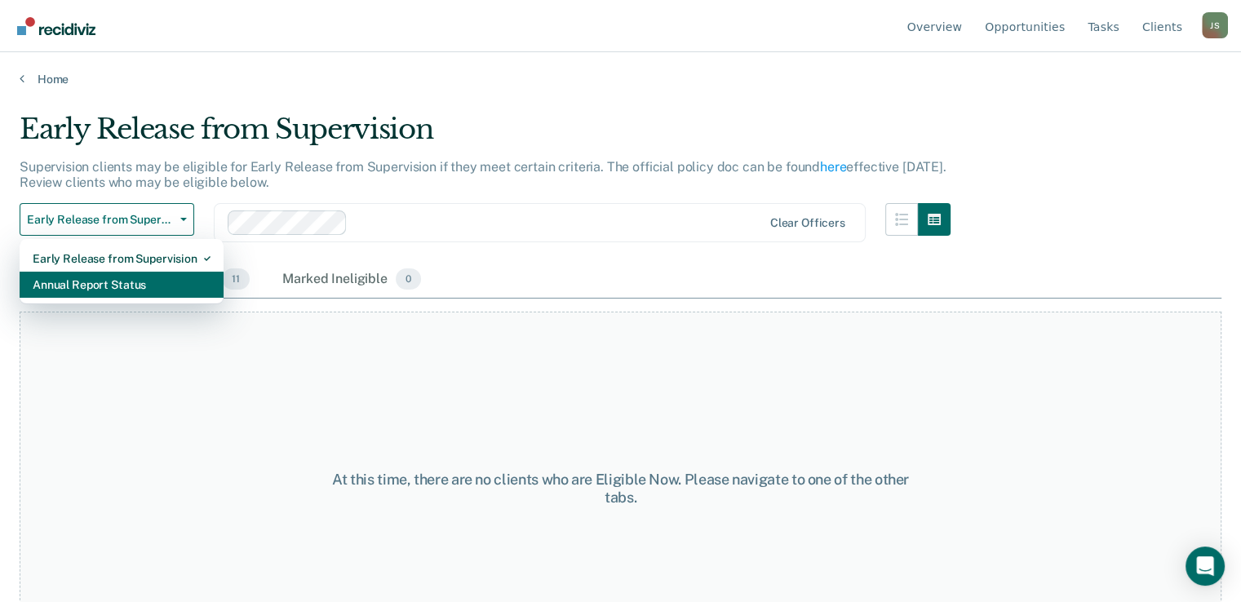
click at [131, 278] on div "Annual Report Status" at bounding box center [122, 285] width 178 height 26
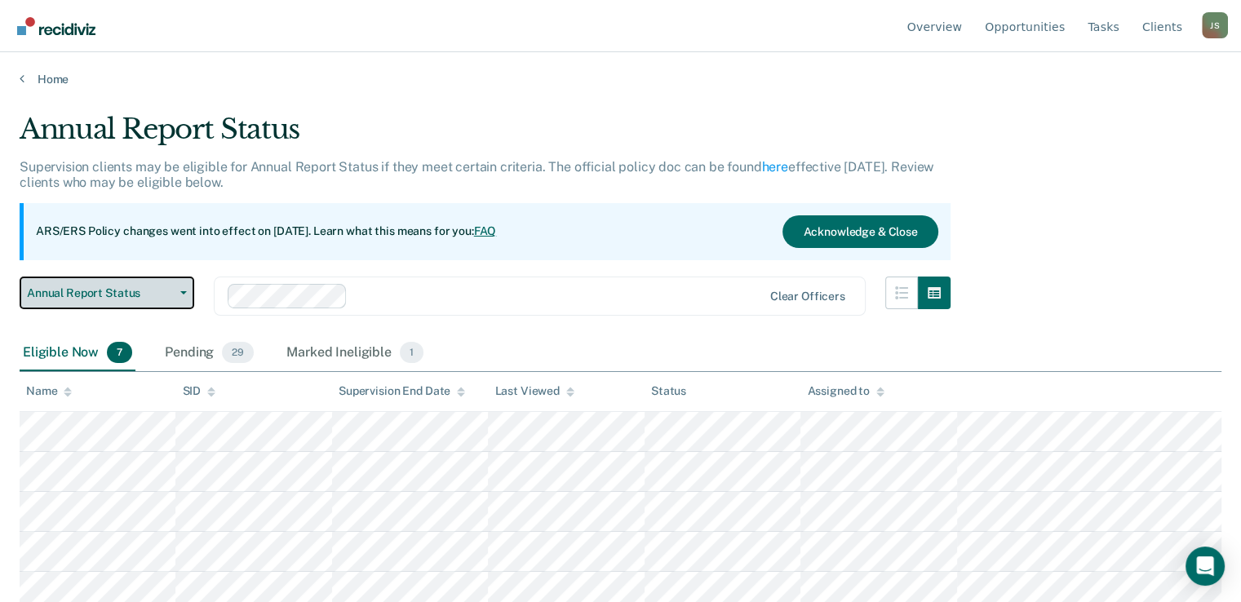
click at [183, 291] on icon "button" at bounding box center [183, 292] width 7 height 3
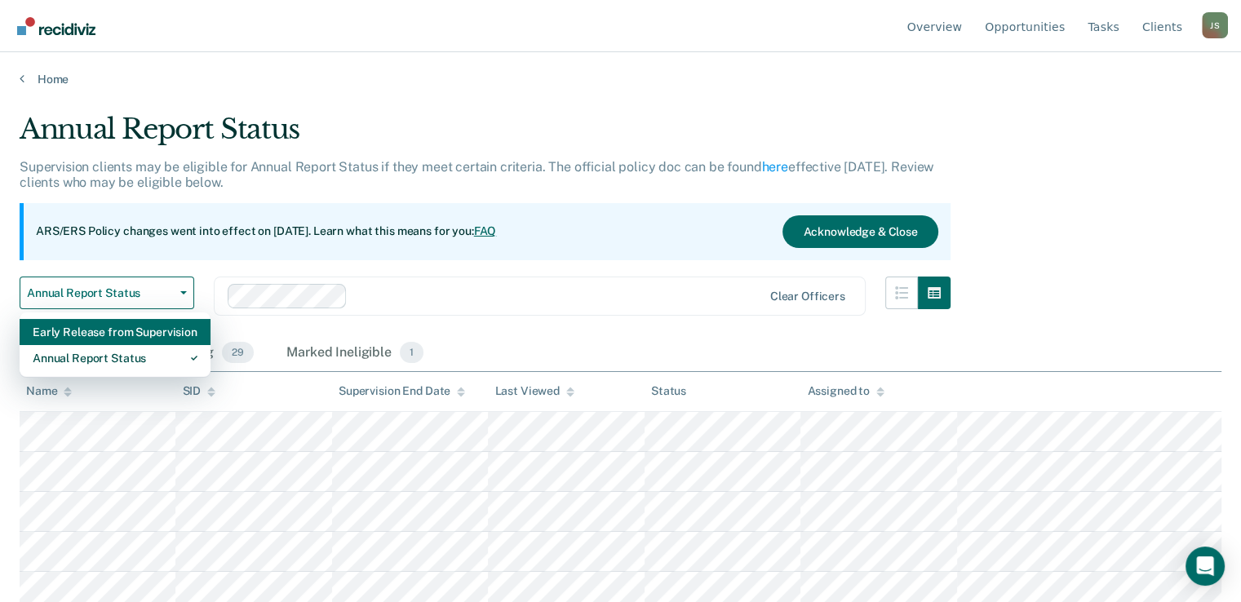
click at [155, 334] on div "Early Release from Supervision" at bounding box center [115, 332] width 165 height 26
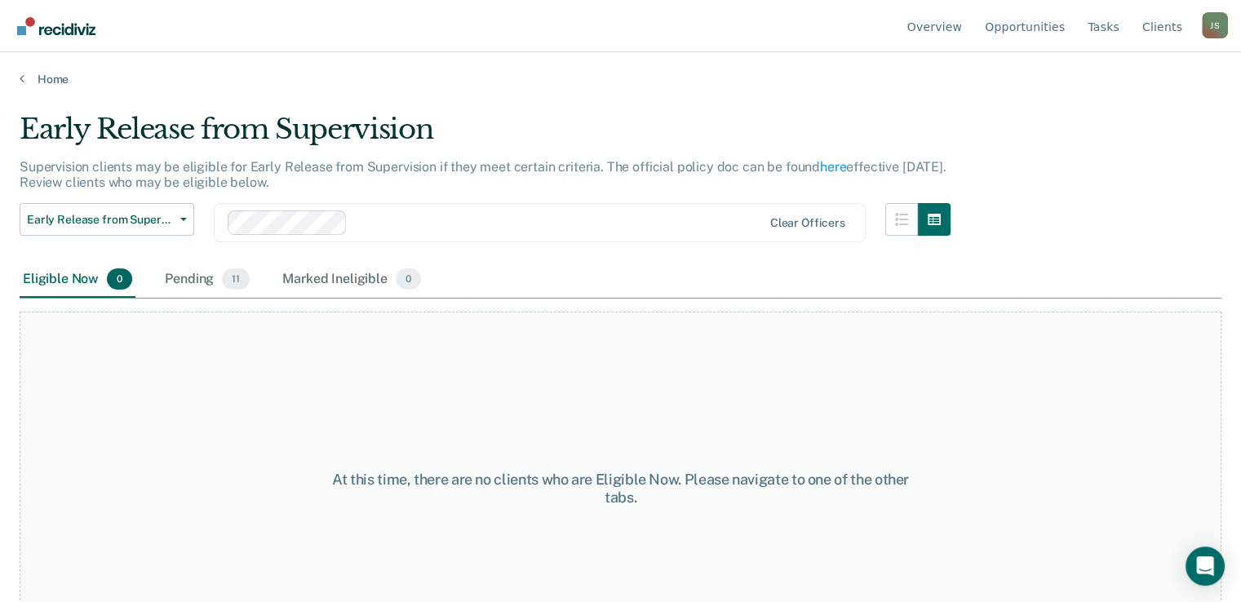
click at [421, 215] on div at bounding box center [558, 222] width 408 height 19
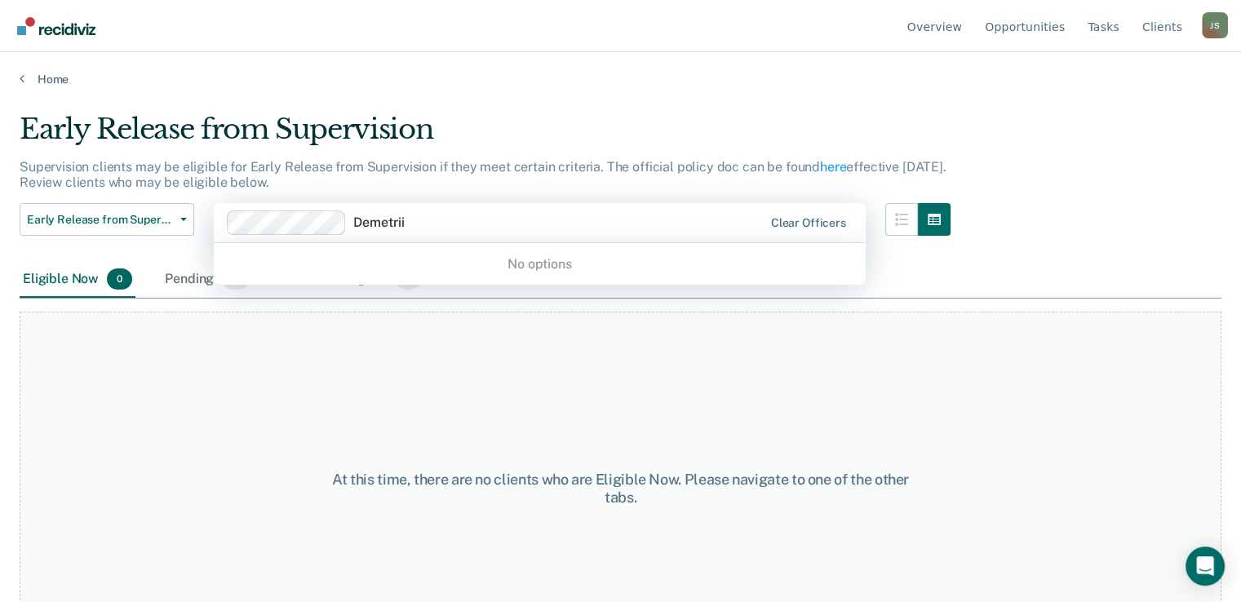
type input "Demetri"
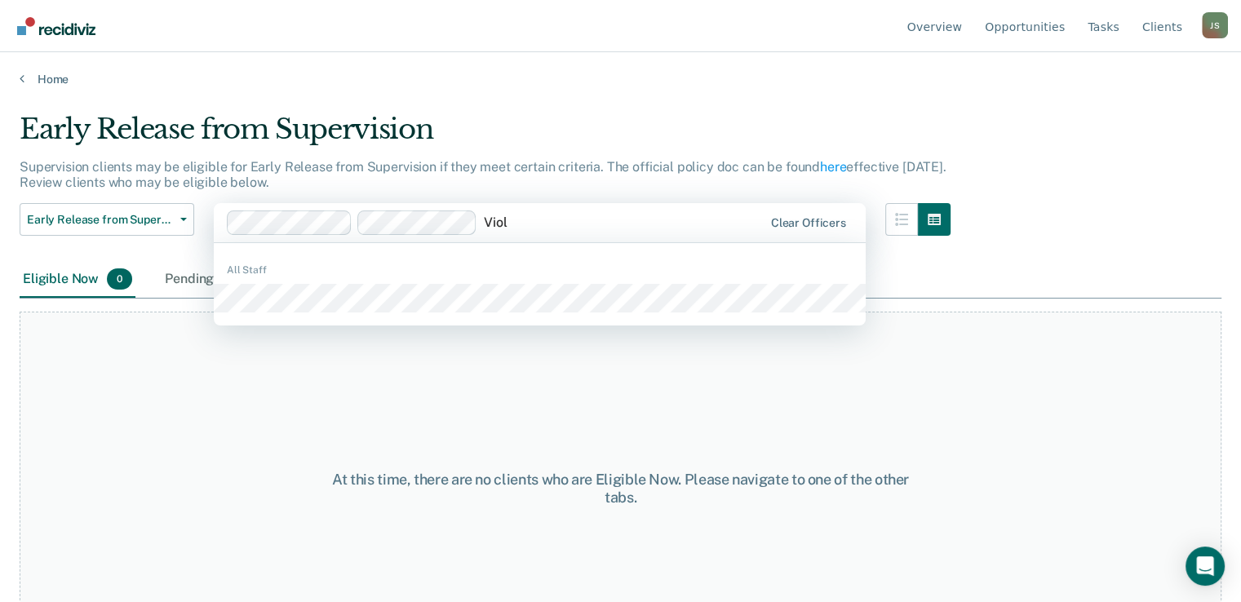
type input "[PERSON_NAME]"
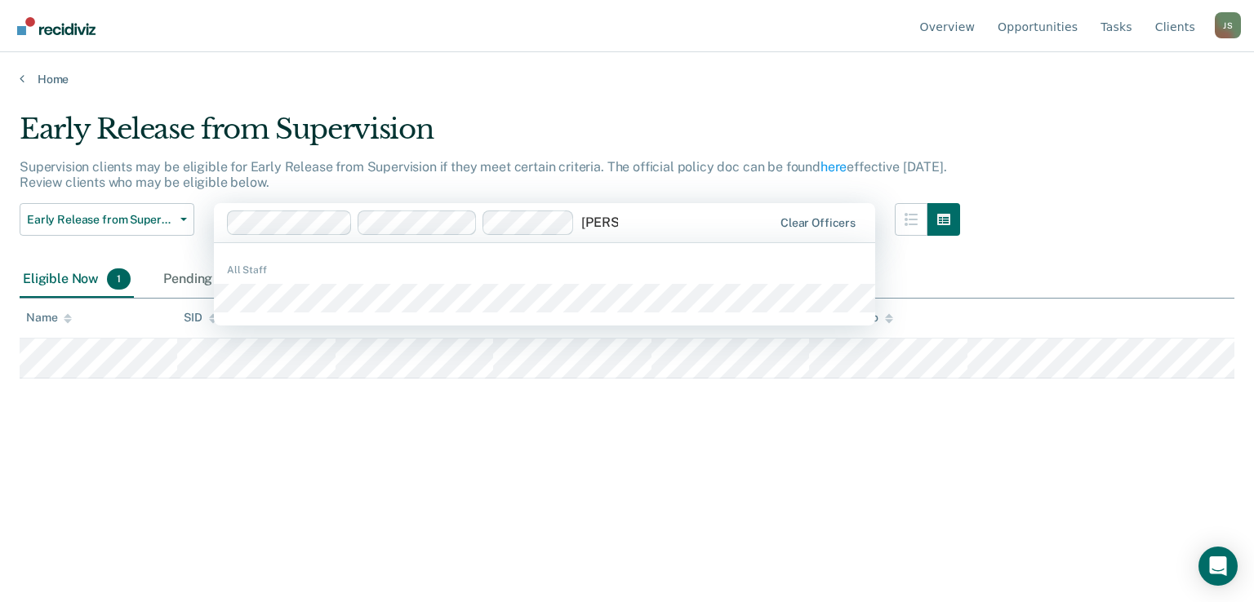
type input "[PERSON_NAME]"
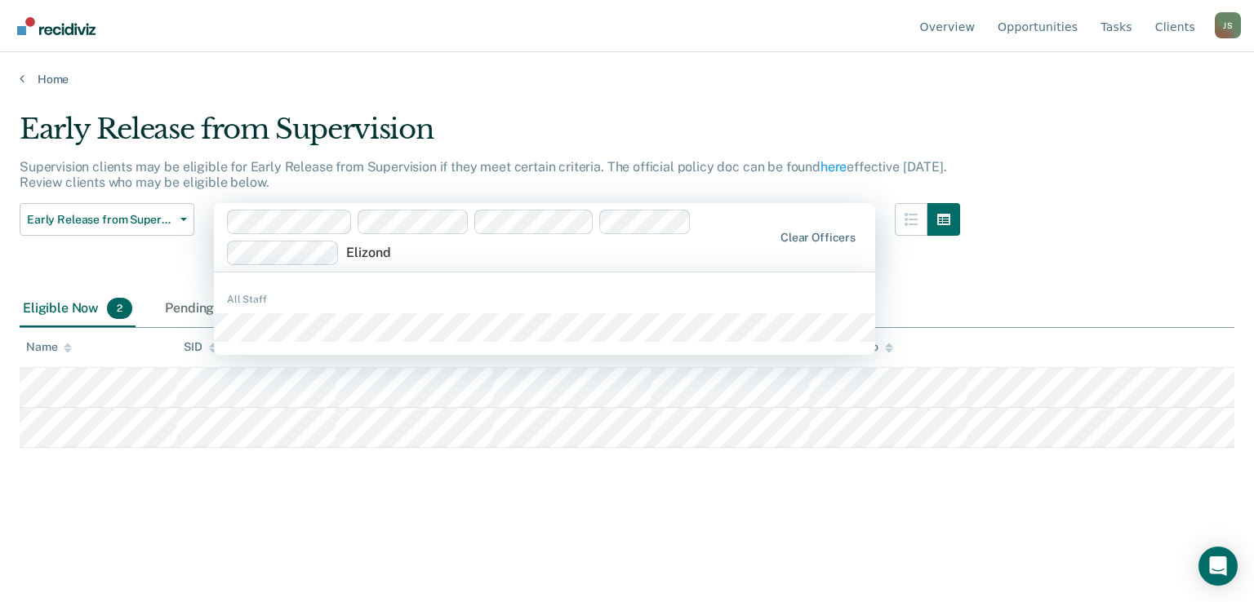
type input "[PERSON_NAME]"
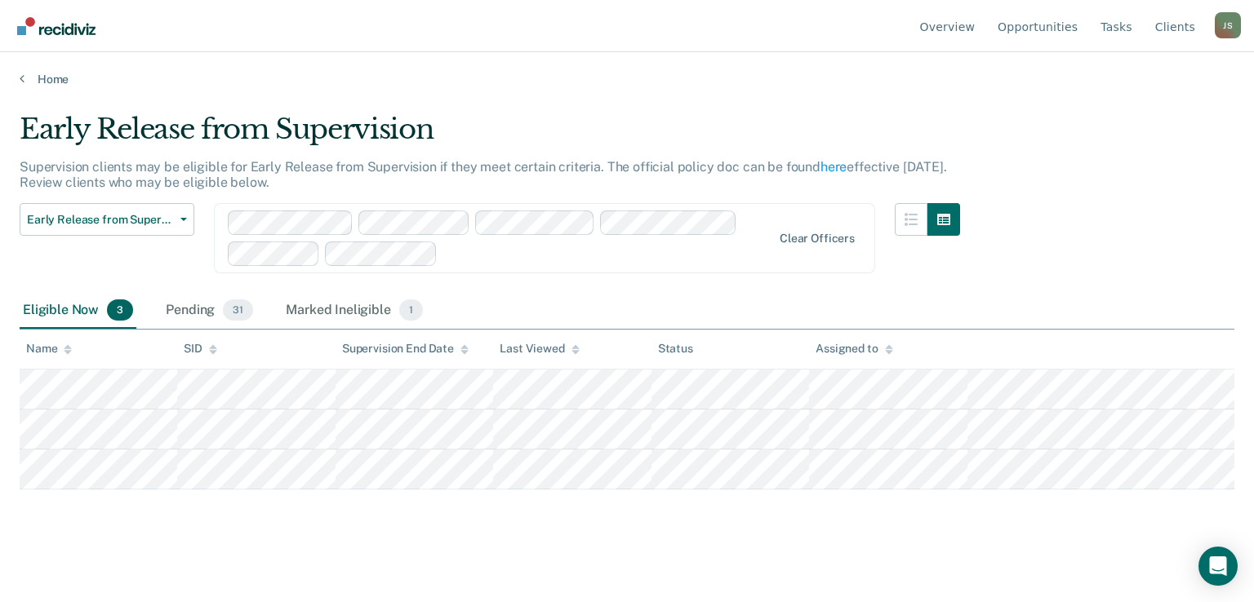
click at [939, 104] on main "Early Release from Supervision Supervision clients may be eligible for Early Re…" at bounding box center [627, 342] width 1254 height 511
